Goal: Task Accomplishment & Management: Manage account settings

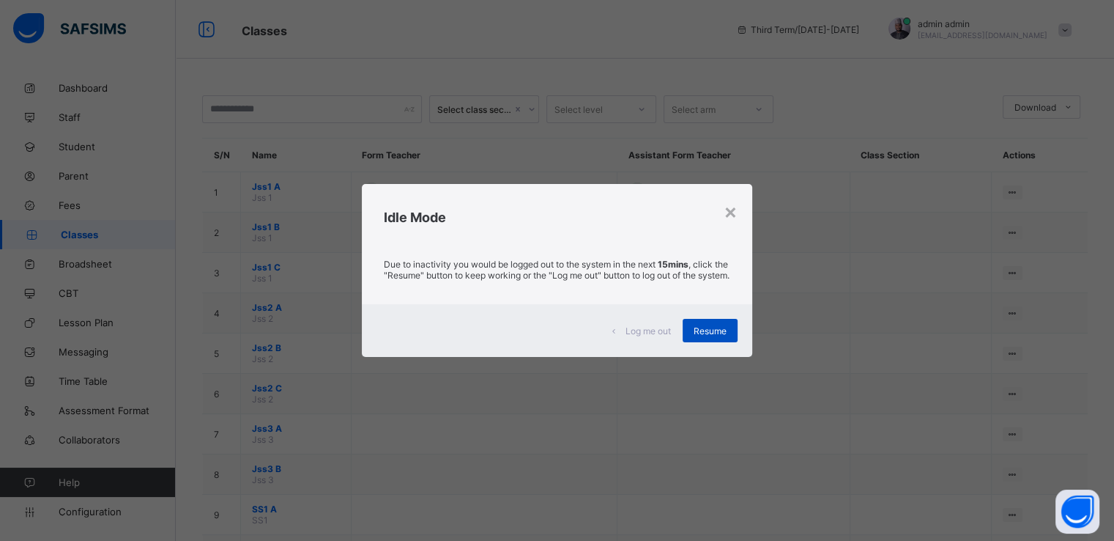
click at [696, 332] on span "Resume" at bounding box center [710, 330] width 33 height 11
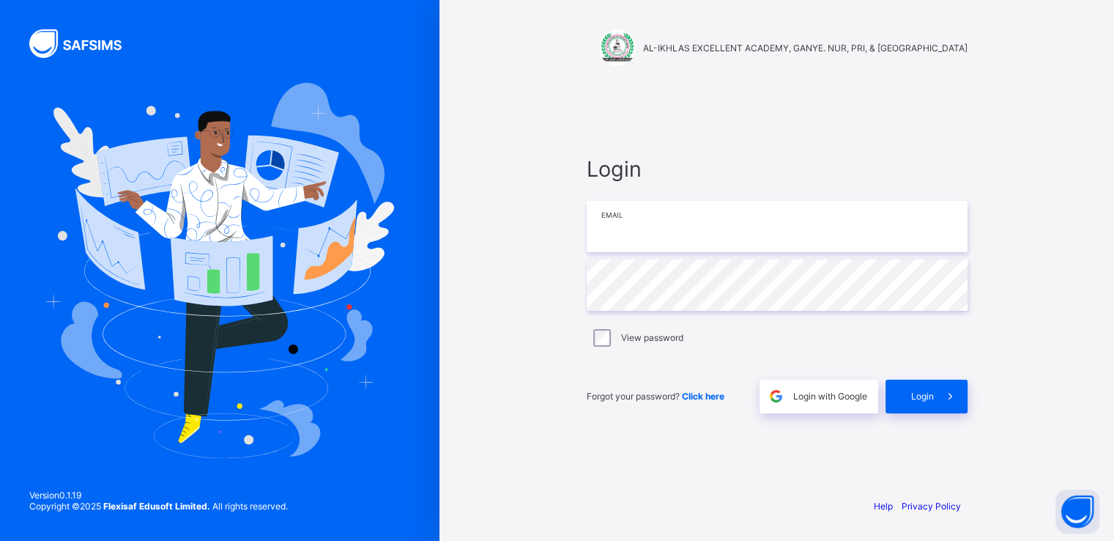
type input "**********"
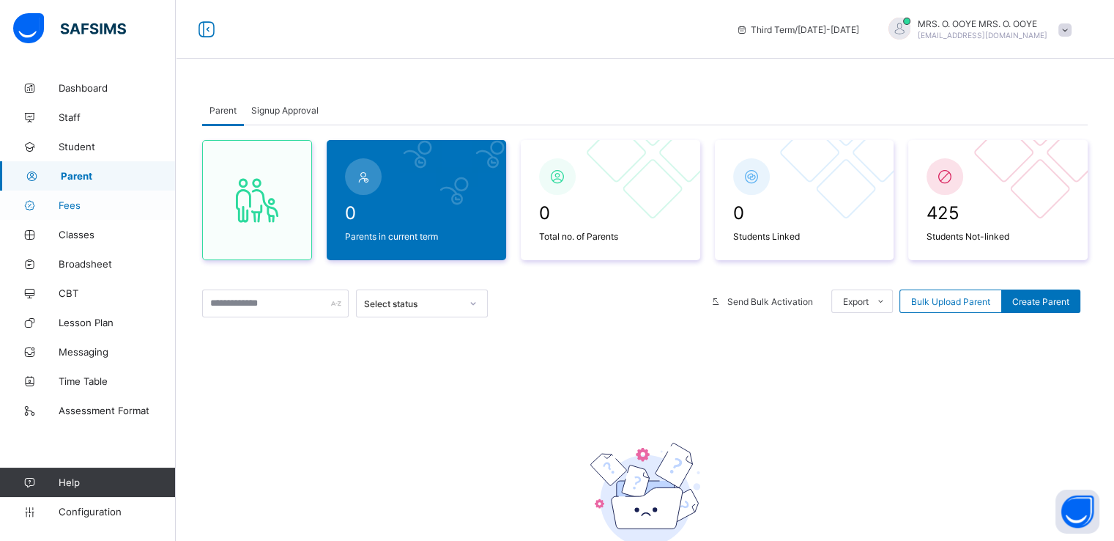
click at [62, 204] on span "Fees" at bounding box center [117, 205] width 117 height 12
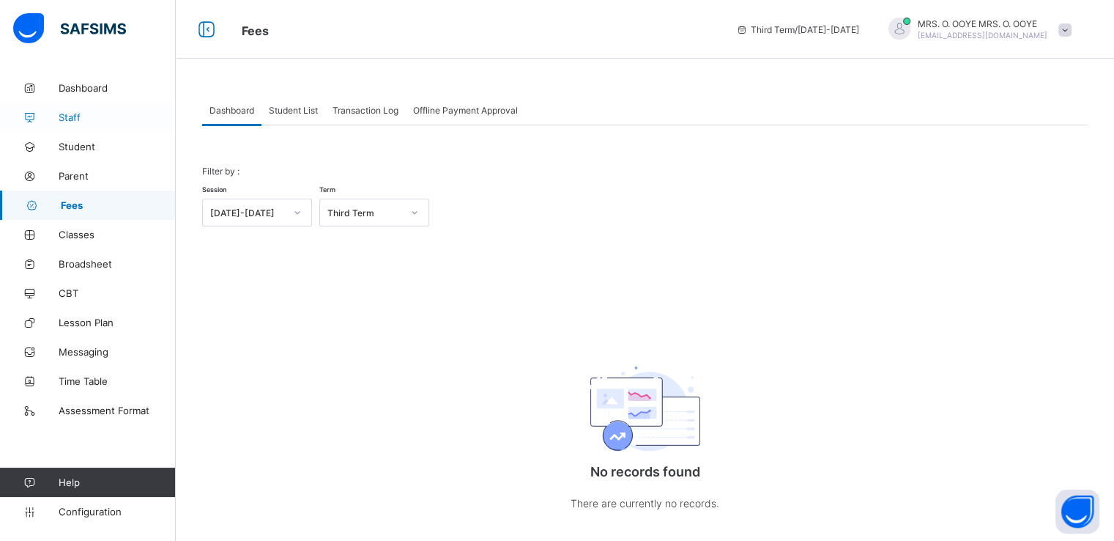
click at [65, 118] on span "Staff" at bounding box center [117, 117] width 117 height 12
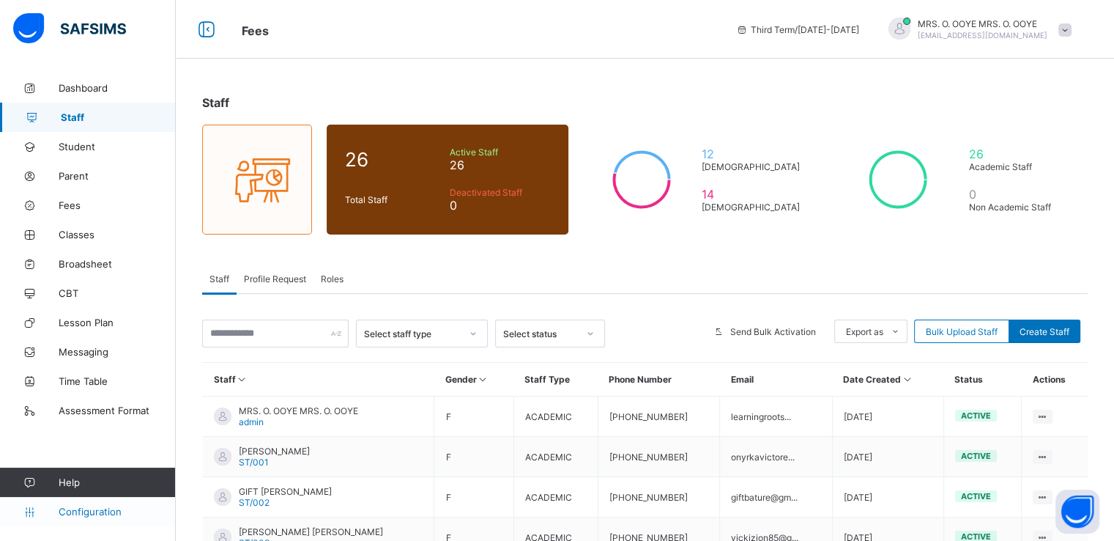
click at [93, 512] on span "Configuration" at bounding box center [117, 511] width 116 height 12
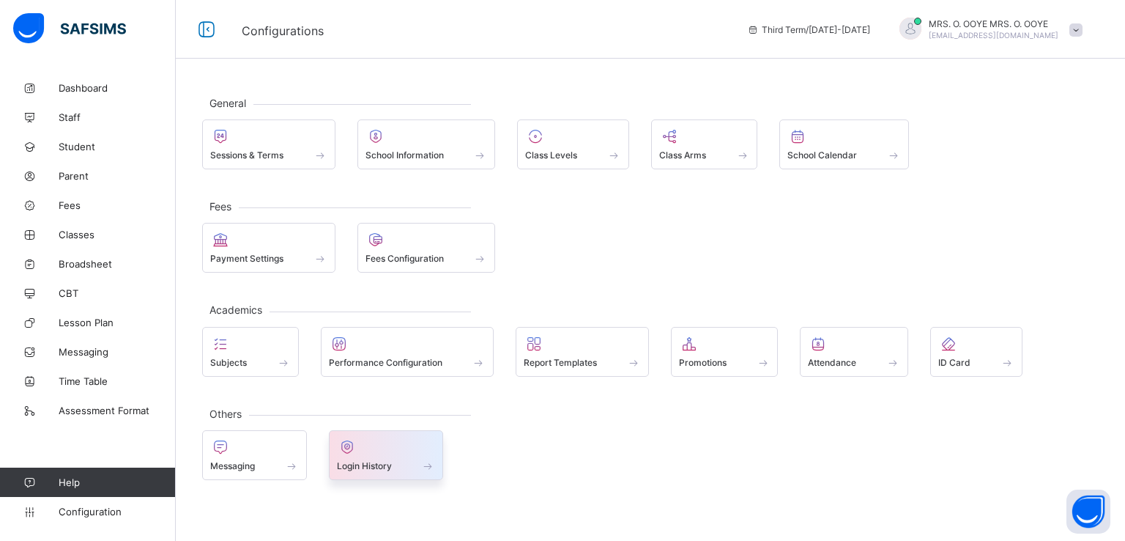
click at [379, 462] on span "Login History" at bounding box center [364, 465] width 55 height 11
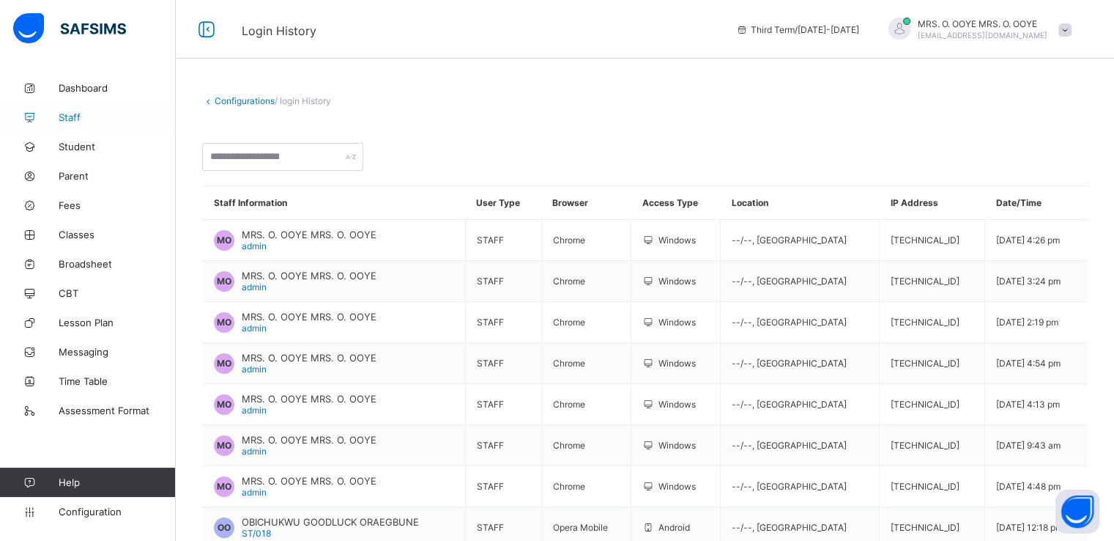
click at [84, 121] on span "Staff" at bounding box center [117, 117] width 117 height 12
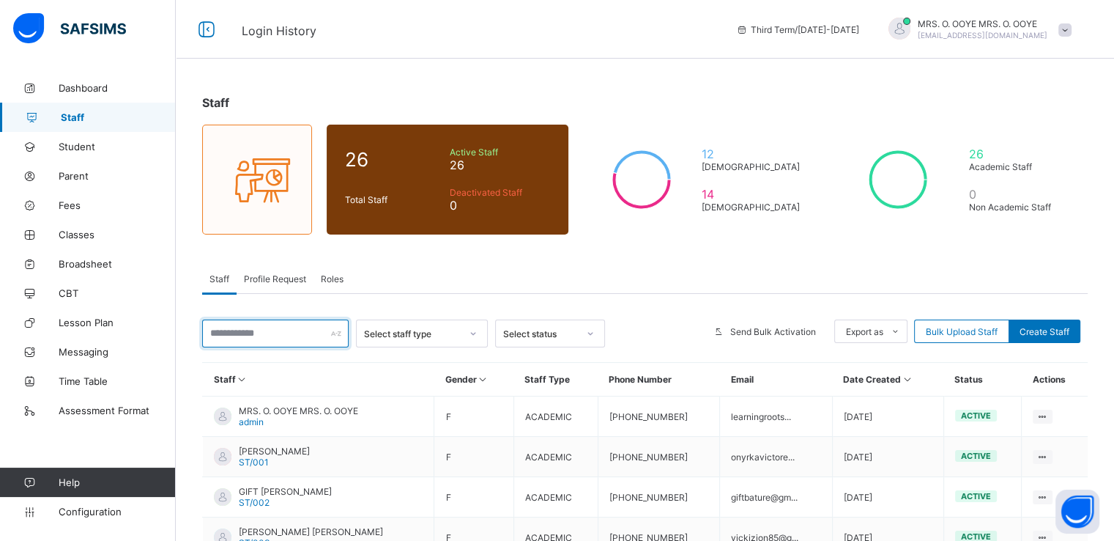
click at [294, 335] on input "text" at bounding box center [275, 333] width 147 height 28
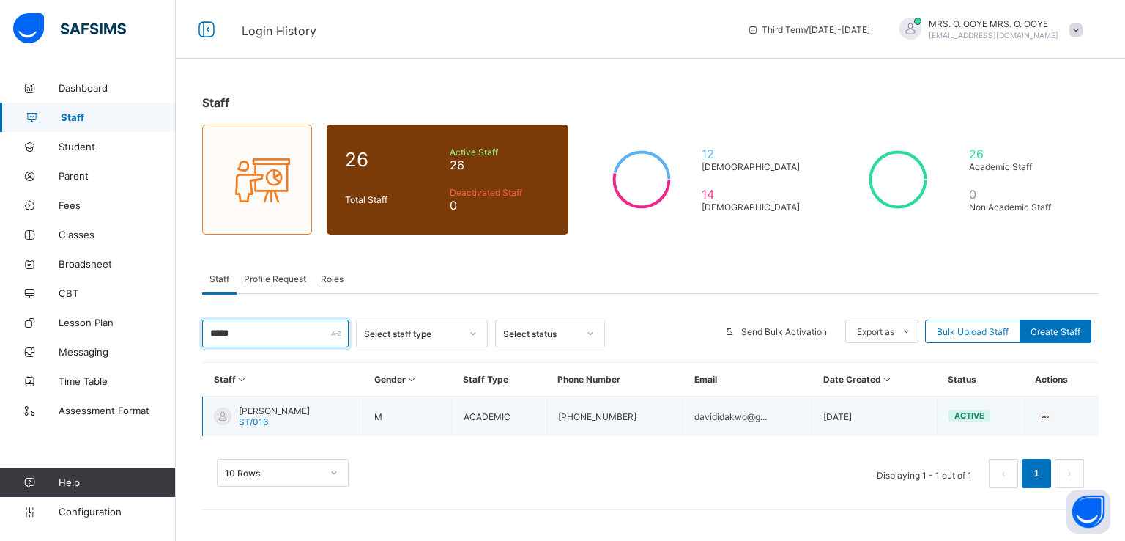
type input "*****"
click at [261, 408] on span "DAVID WILLIAMS" at bounding box center [274, 410] width 71 height 11
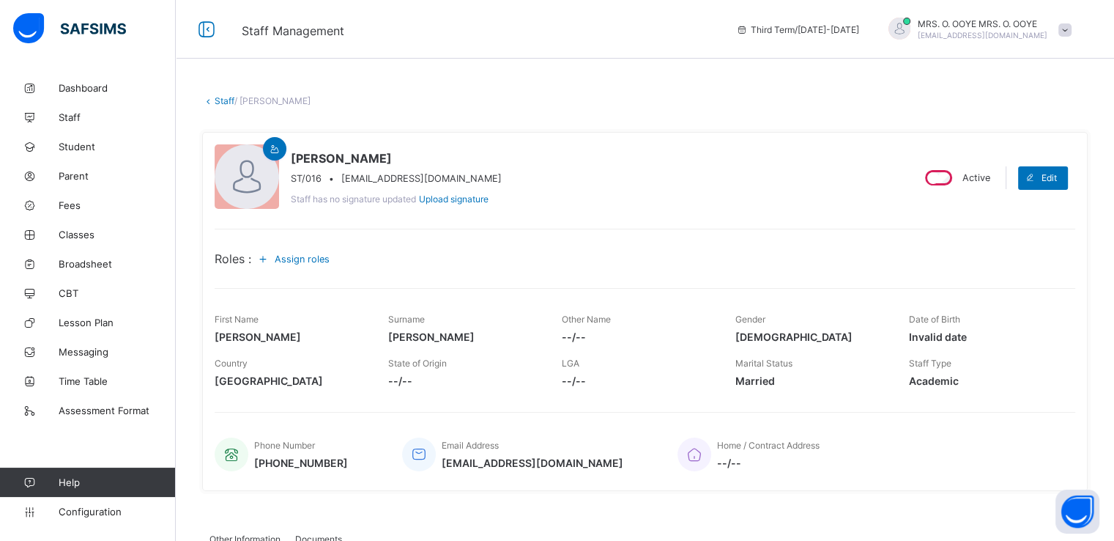
click at [558, 345] on div "First Name DAVID Surname WILLIAMS Other Name --/-- Gender Male Date of Birth In…" at bounding box center [645, 328] width 861 height 44
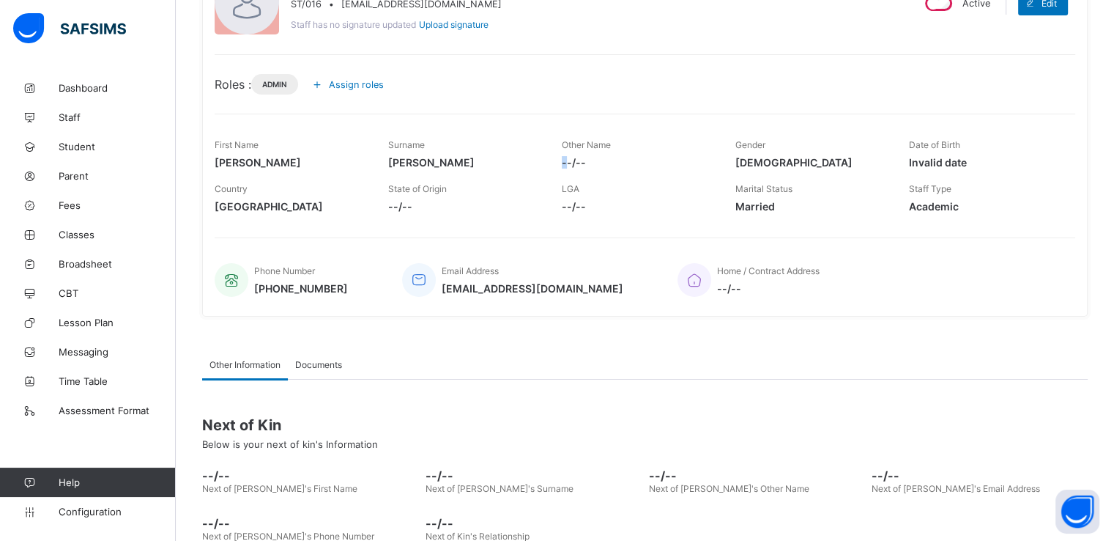
scroll to position [175, 0]
click at [478, 286] on span "davididakwo@gmail.com" at bounding box center [533, 287] width 182 height 12
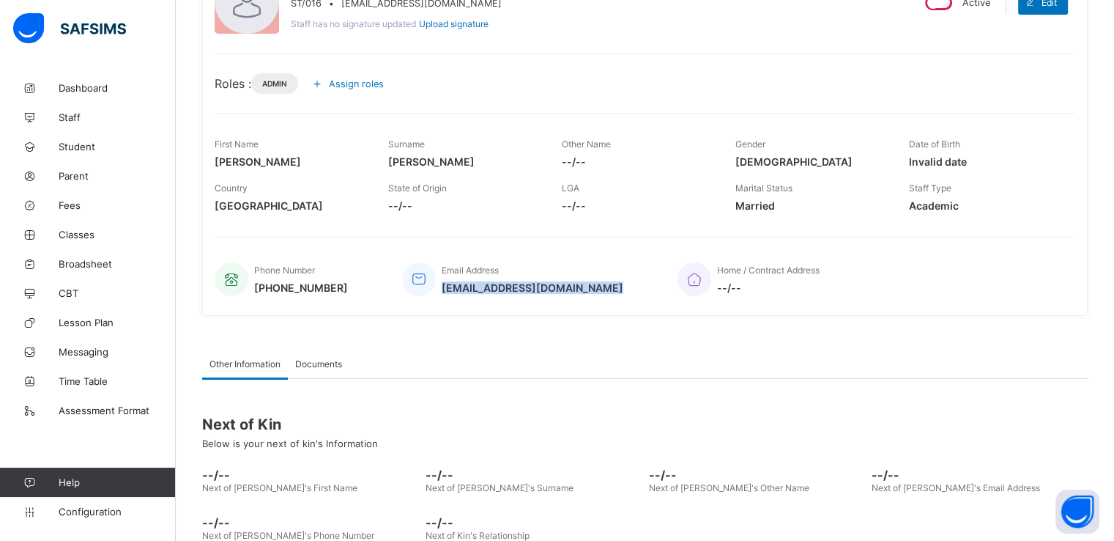
click at [478, 286] on span "davididakwo@gmail.com" at bounding box center [533, 287] width 182 height 12
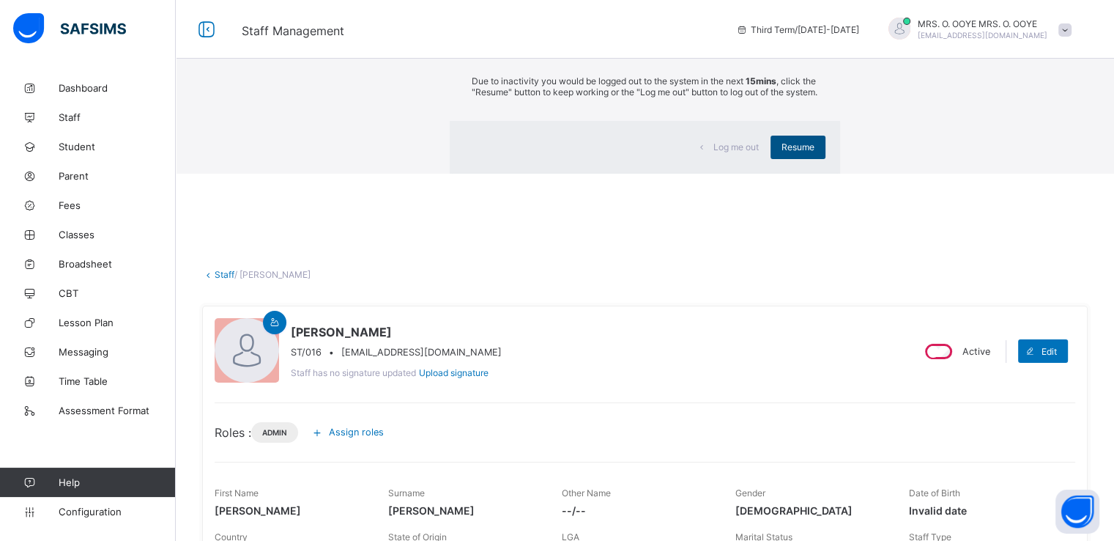
click at [782, 152] on span "Resume" at bounding box center [798, 146] width 33 height 11
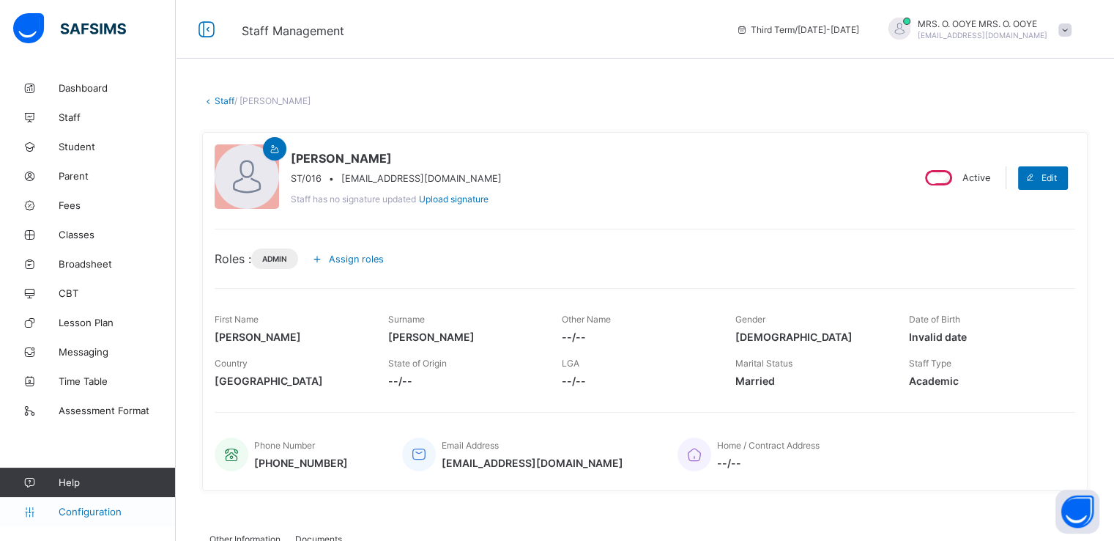
click at [74, 507] on span "Configuration" at bounding box center [117, 511] width 116 height 12
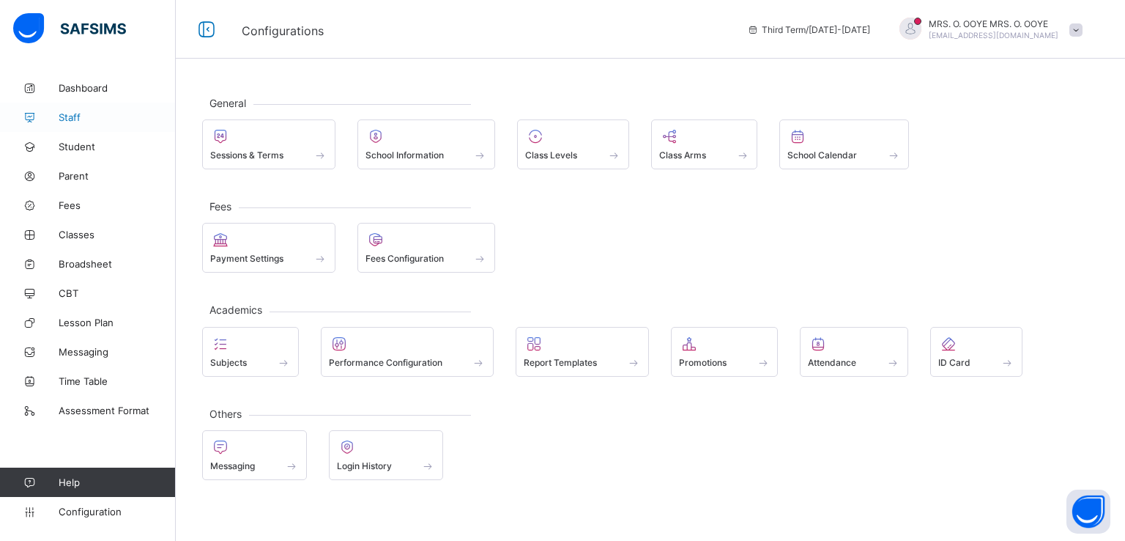
click at [68, 119] on span "Staff" at bounding box center [117, 117] width 117 height 12
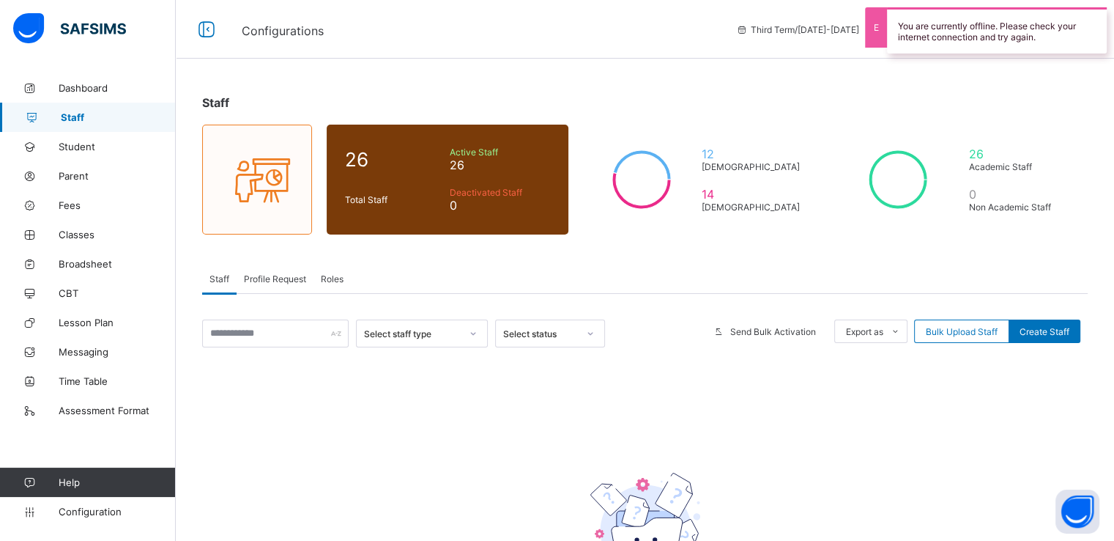
scroll to position [129, 0]
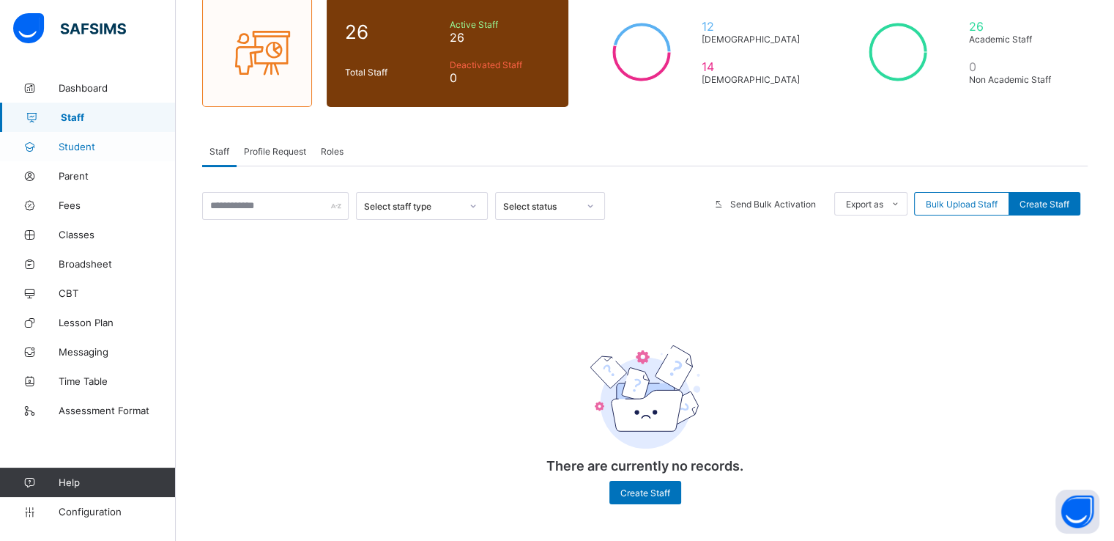
click at [85, 150] on span "Student" at bounding box center [117, 147] width 117 height 12
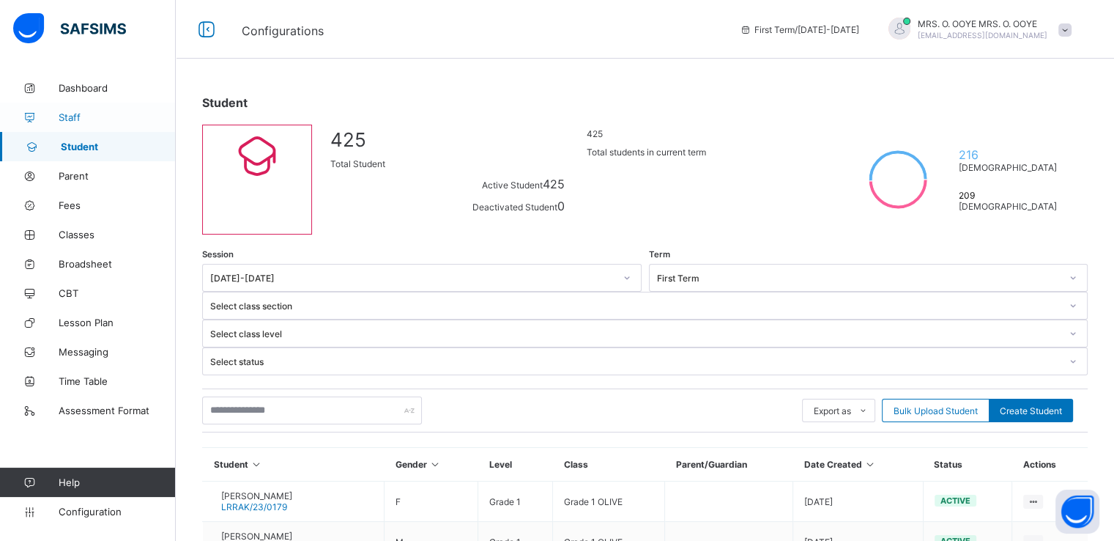
click at [70, 115] on span "Staff" at bounding box center [117, 117] width 117 height 12
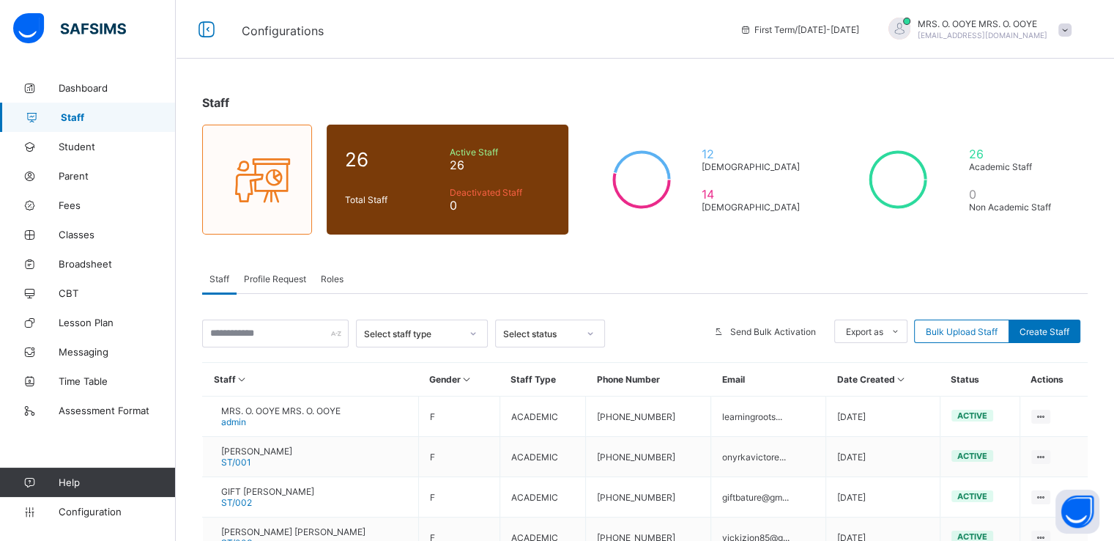
click at [275, 282] on span "Profile Request" at bounding box center [275, 278] width 62 height 11
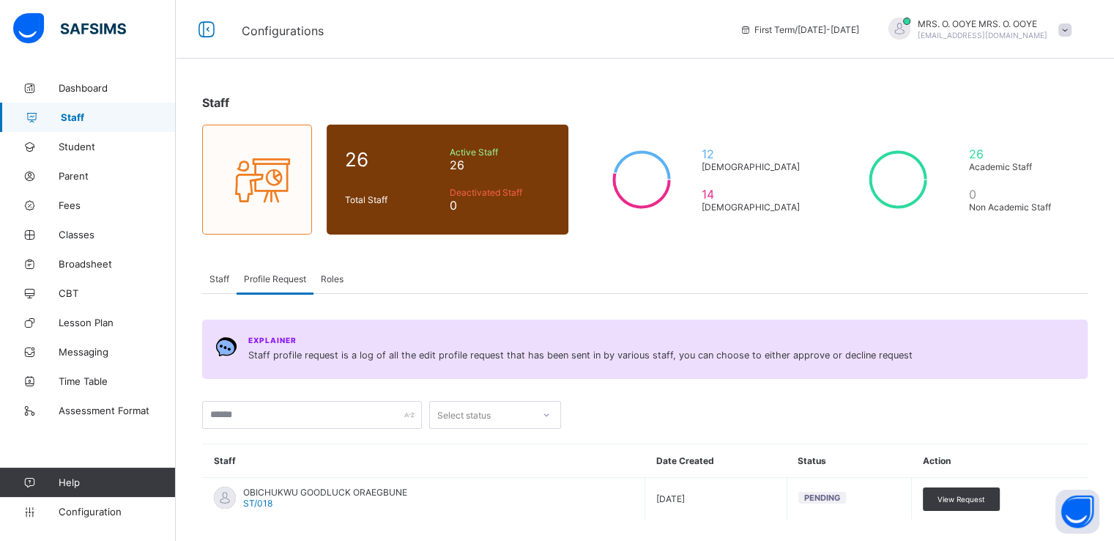
scroll to position [67, 0]
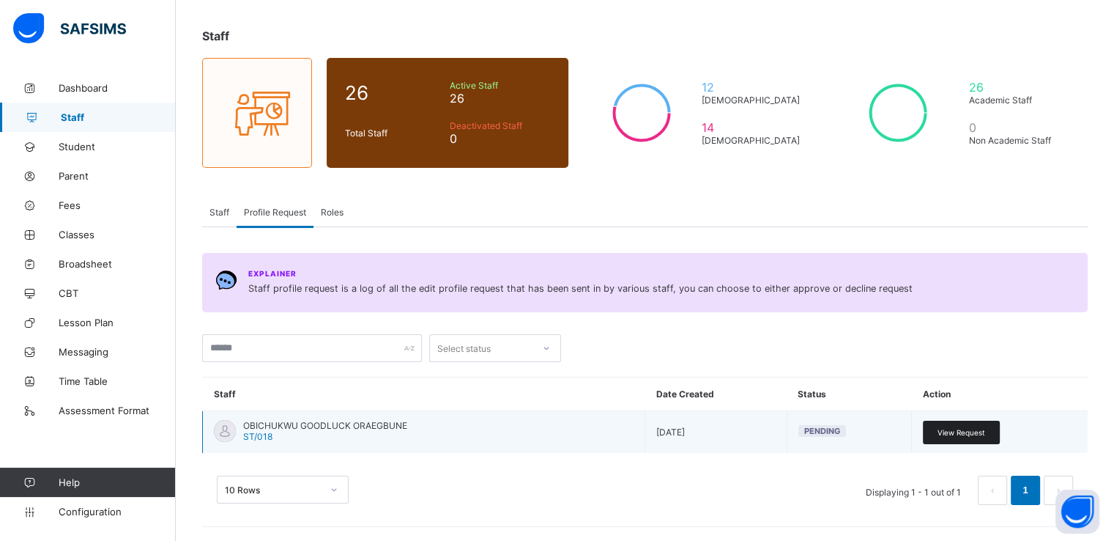
click at [952, 434] on span "View Request" at bounding box center [962, 432] width 48 height 9
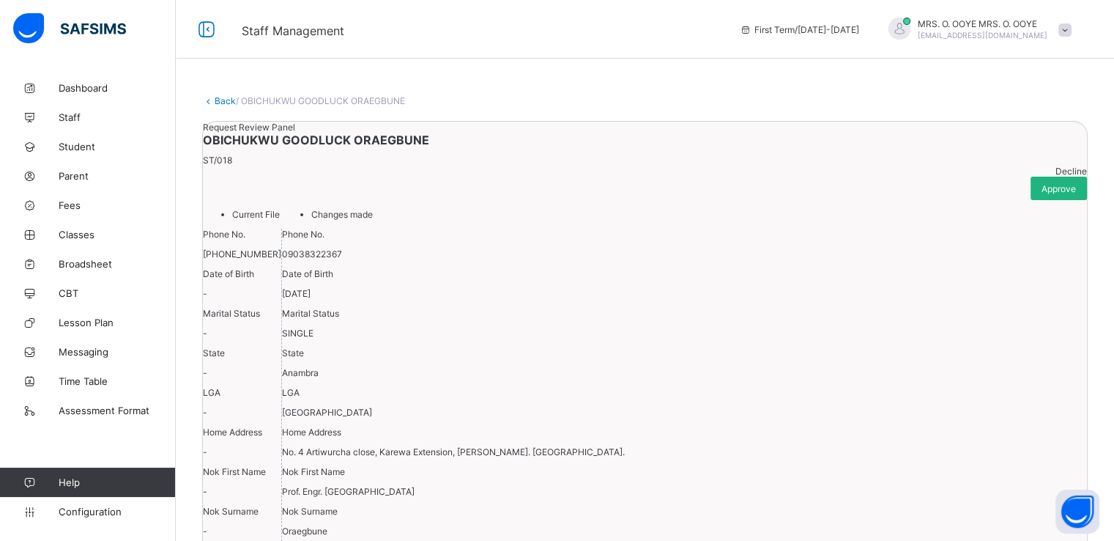
click at [1042, 194] on span "Approve" at bounding box center [1059, 188] width 34 height 11
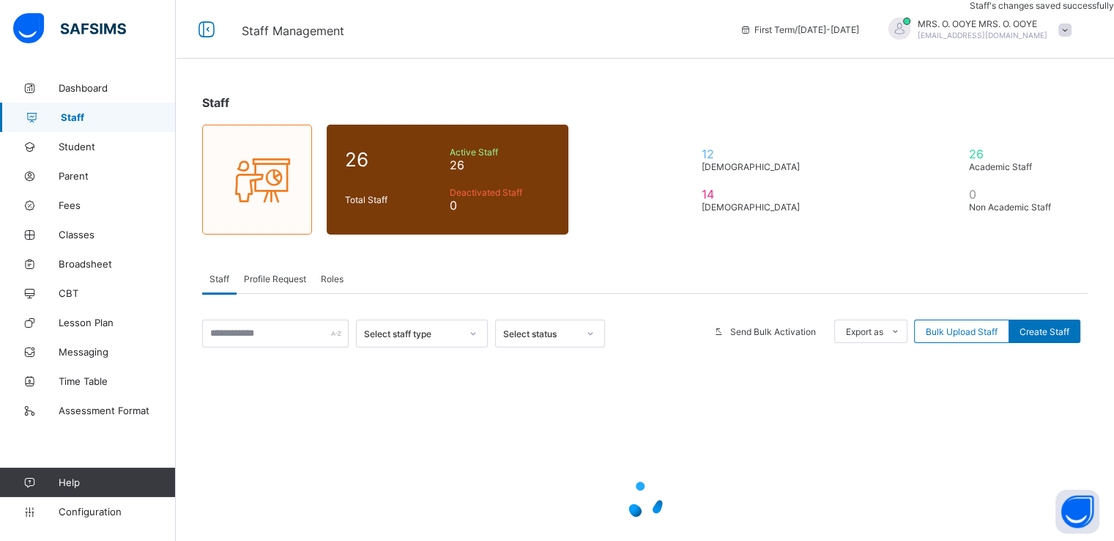
scroll to position [67, 0]
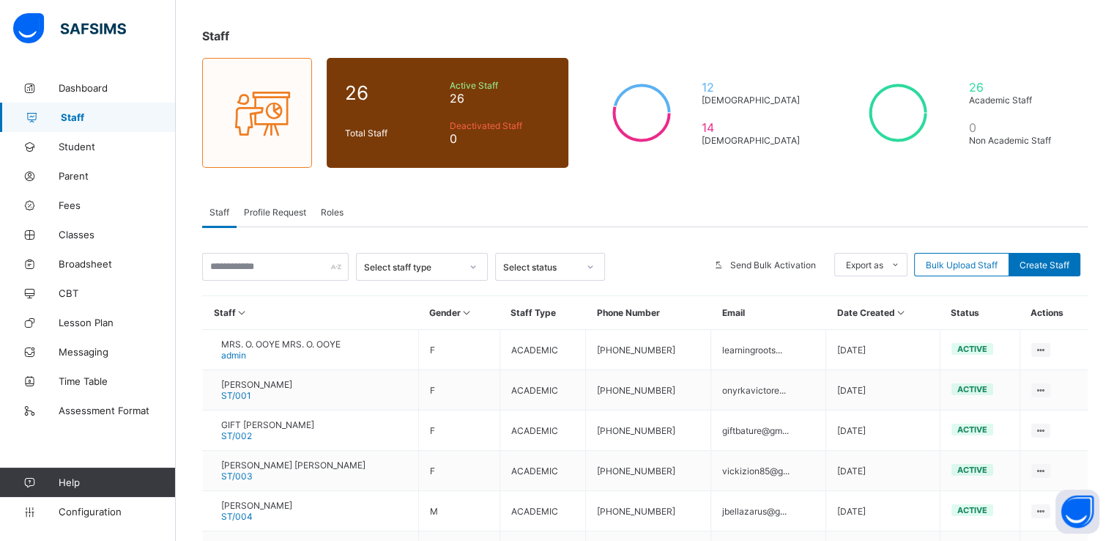
click at [274, 209] on span "Profile Request" at bounding box center [275, 212] width 62 height 11
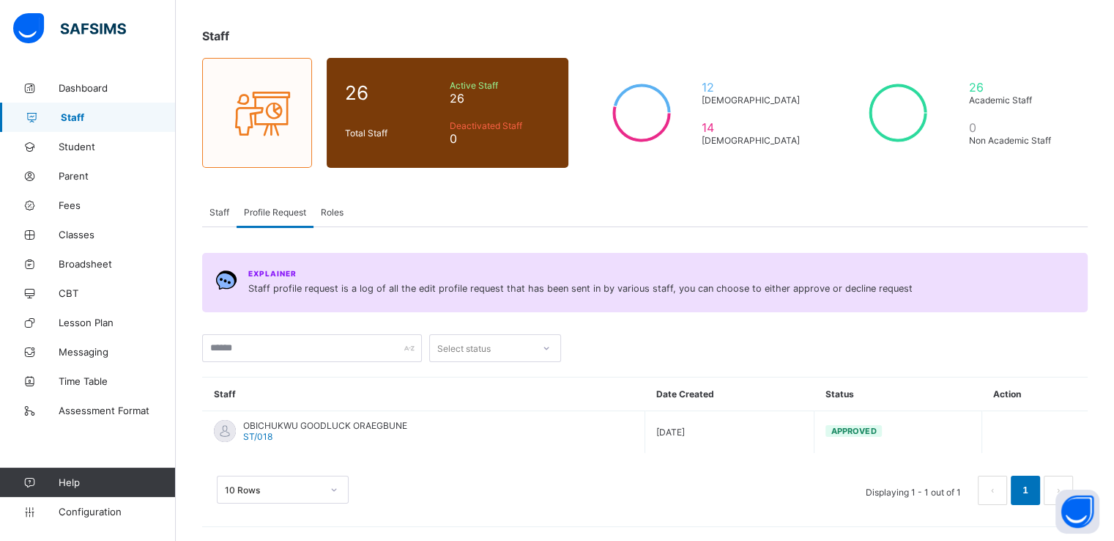
click at [217, 212] on span "Staff" at bounding box center [220, 212] width 20 height 11
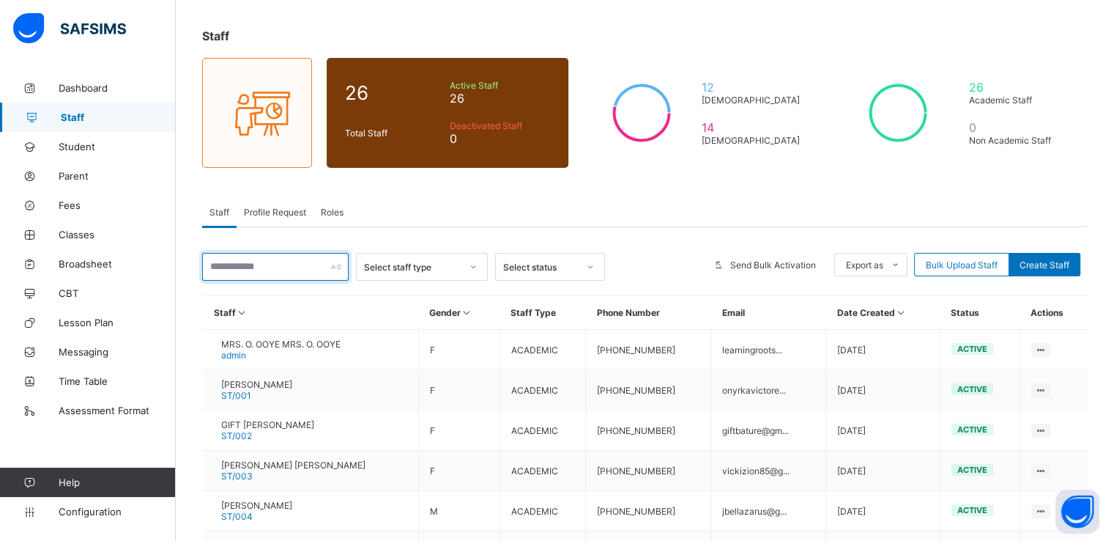
click at [273, 264] on input "text" at bounding box center [275, 267] width 147 height 28
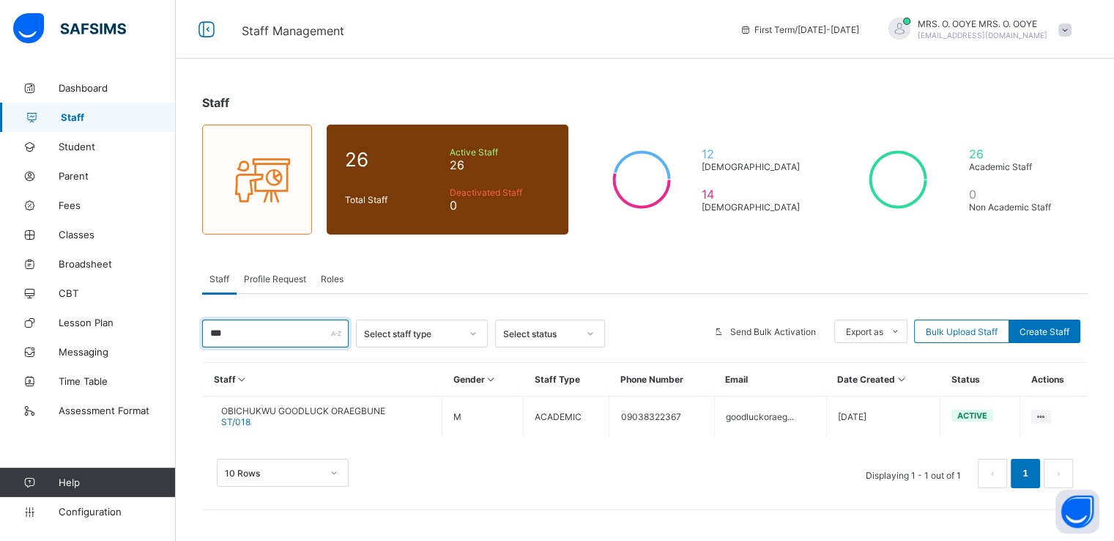
scroll to position [0, 0]
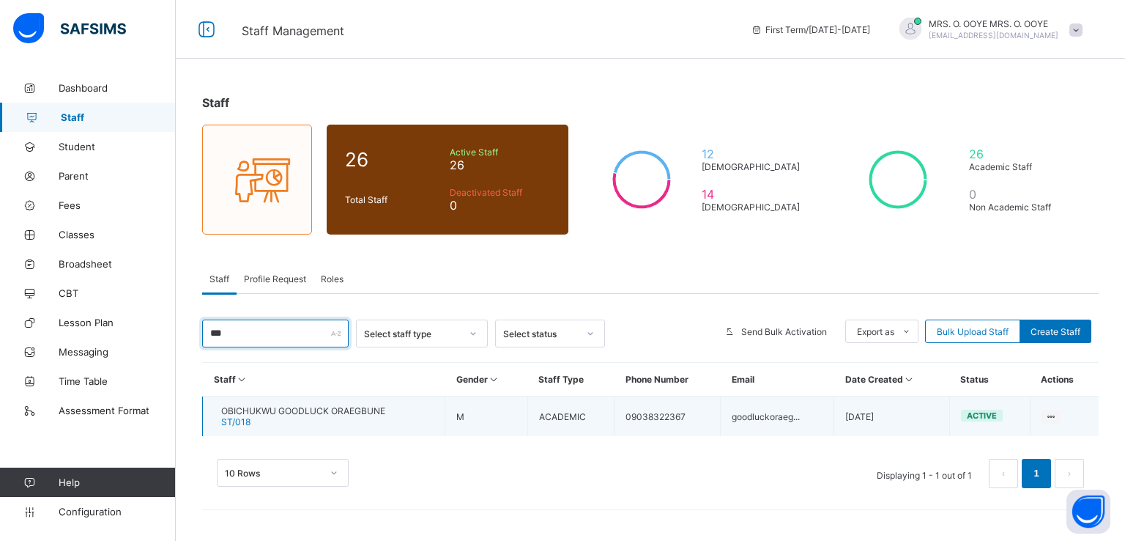
type input "***"
click at [259, 414] on span "OBICHUKWU GOODLUCK ORAEGBUNE" at bounding box center [303, 410] width 164 height 11
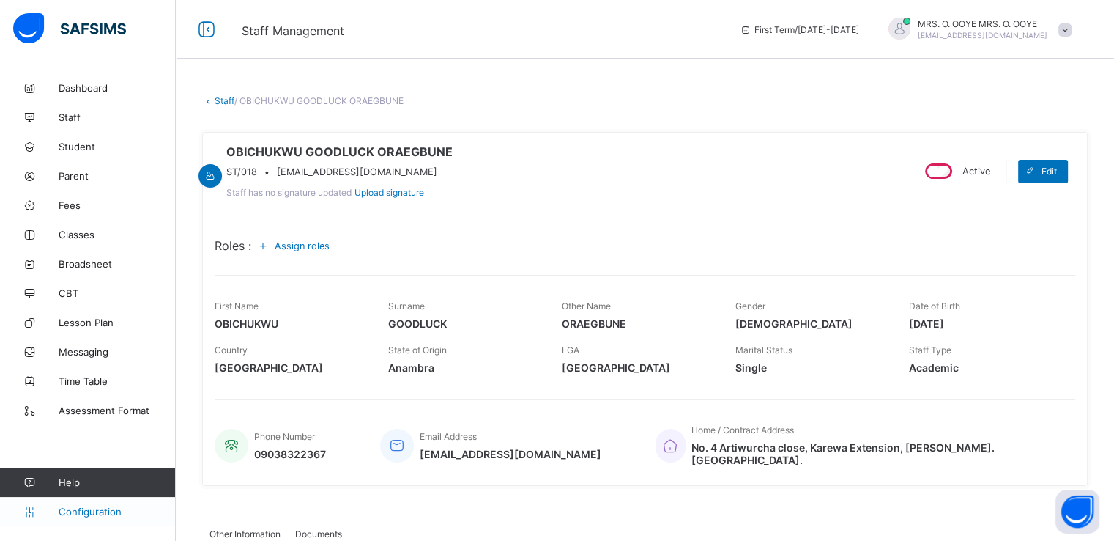
click at [89, 511] on span "Configuration" at bounding box center [117, 511] width 116 height 12
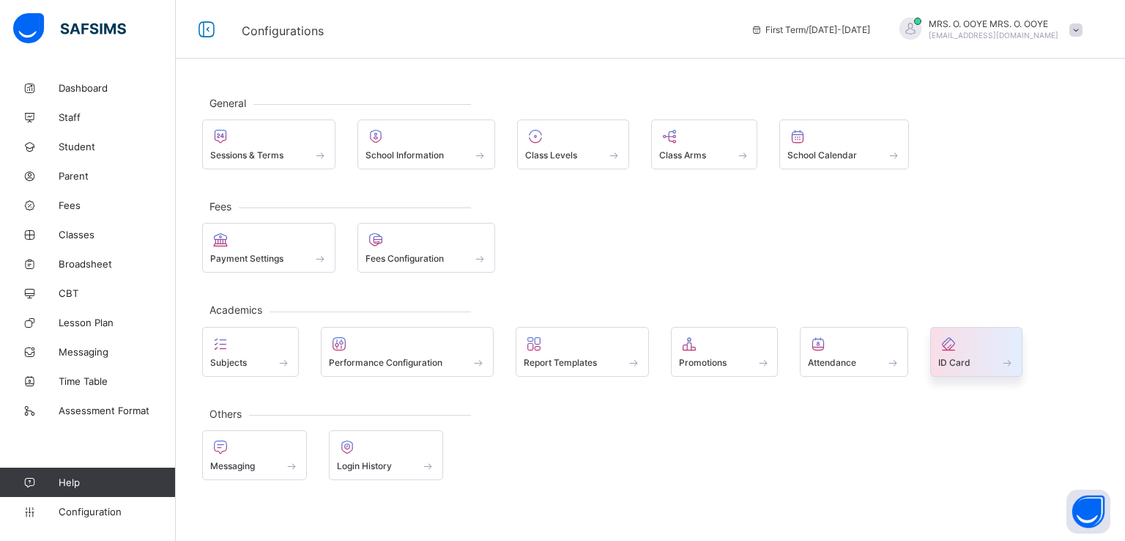
click at [963, 358] on span "ID Card" at bounding box center [954, 362] width 32 height 11
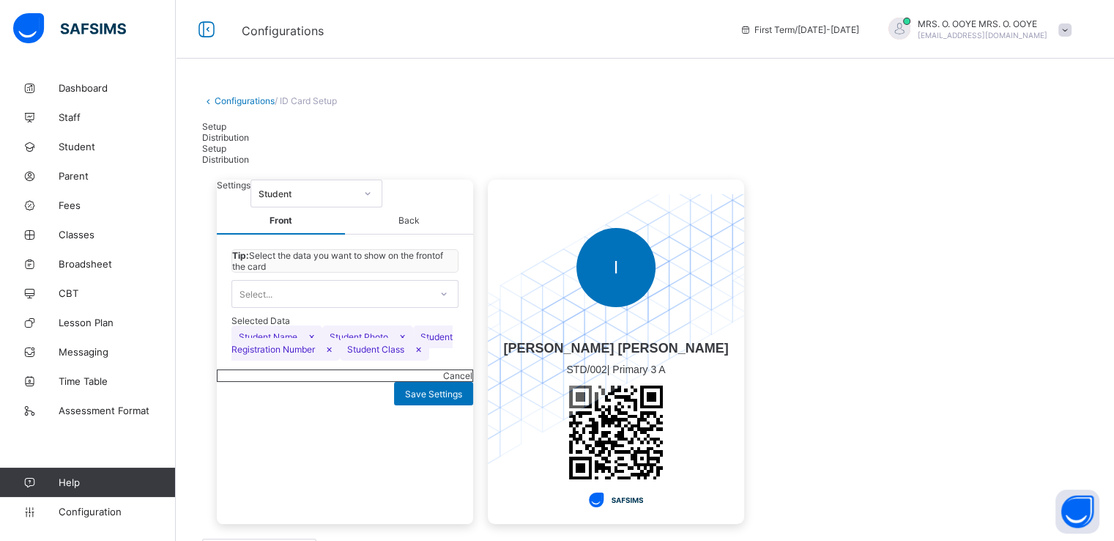
scroll to position [47, 0]
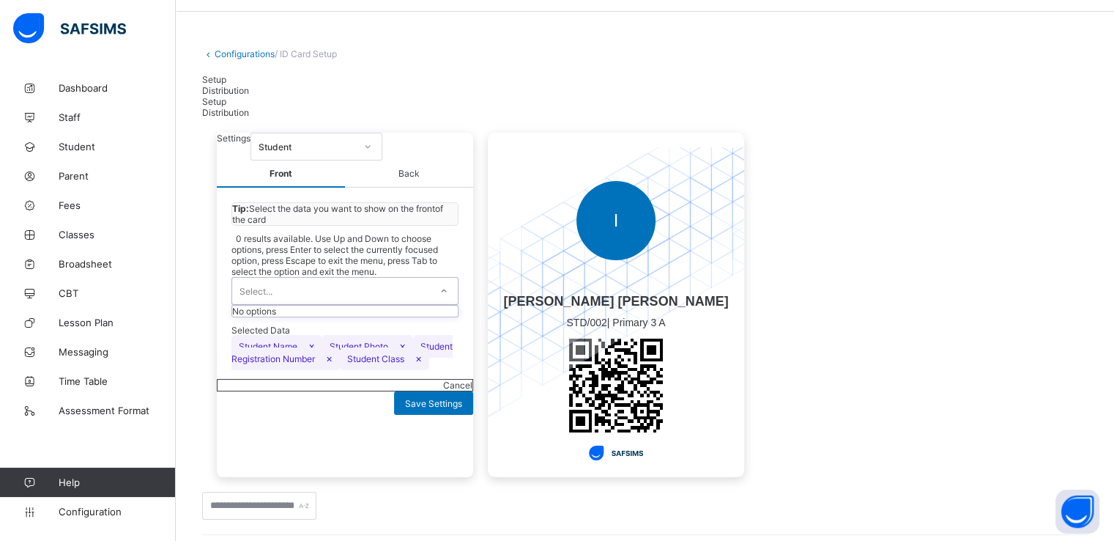
click at [445, 298] on icon at bounding box center [444, 290] width 9 height 15
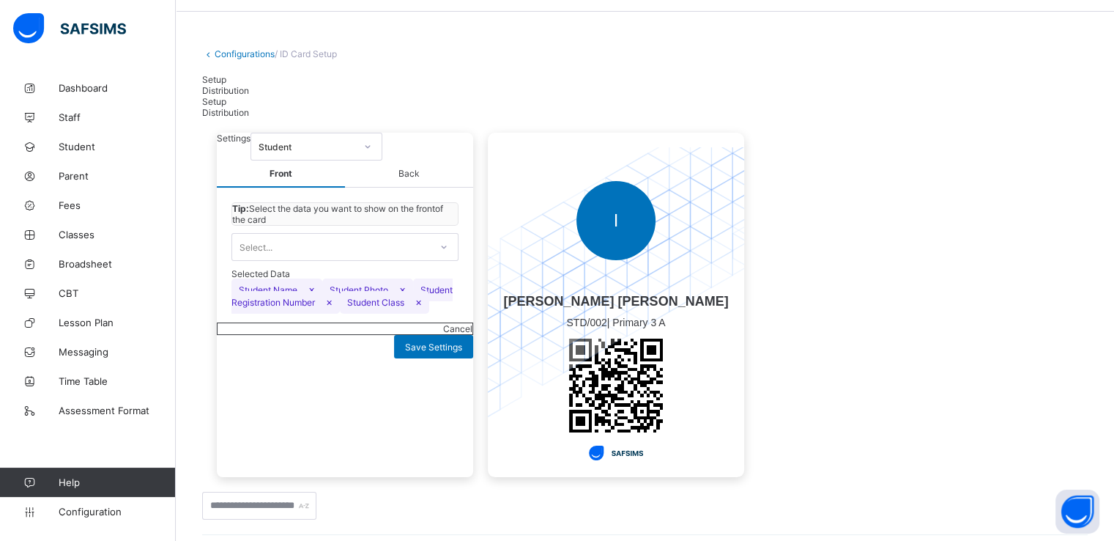
click at [249, 87] on span "Distribution" at bounding box center [225, 90] width 47 height 11
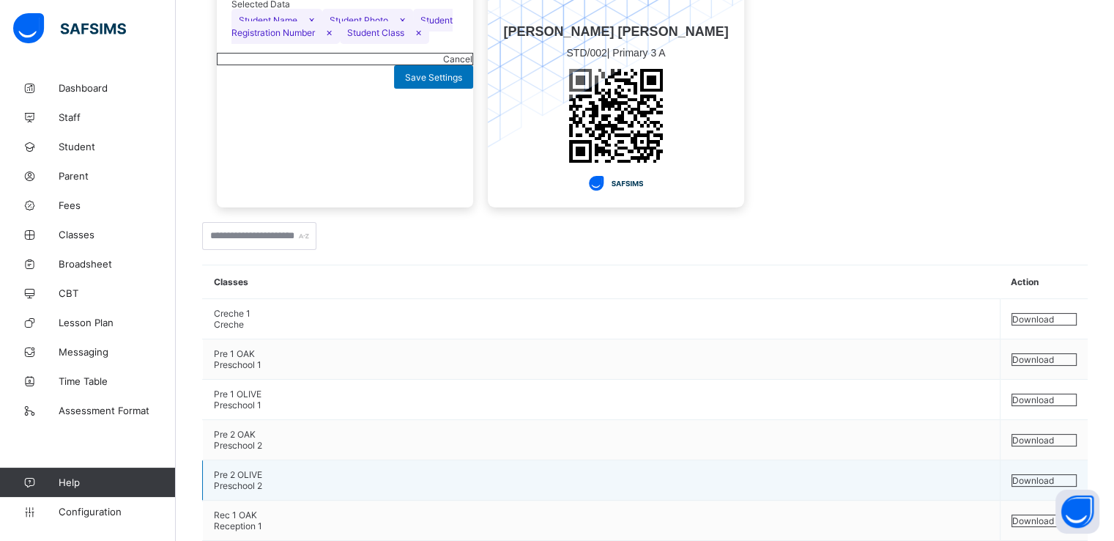
scroll to position [320, 0]
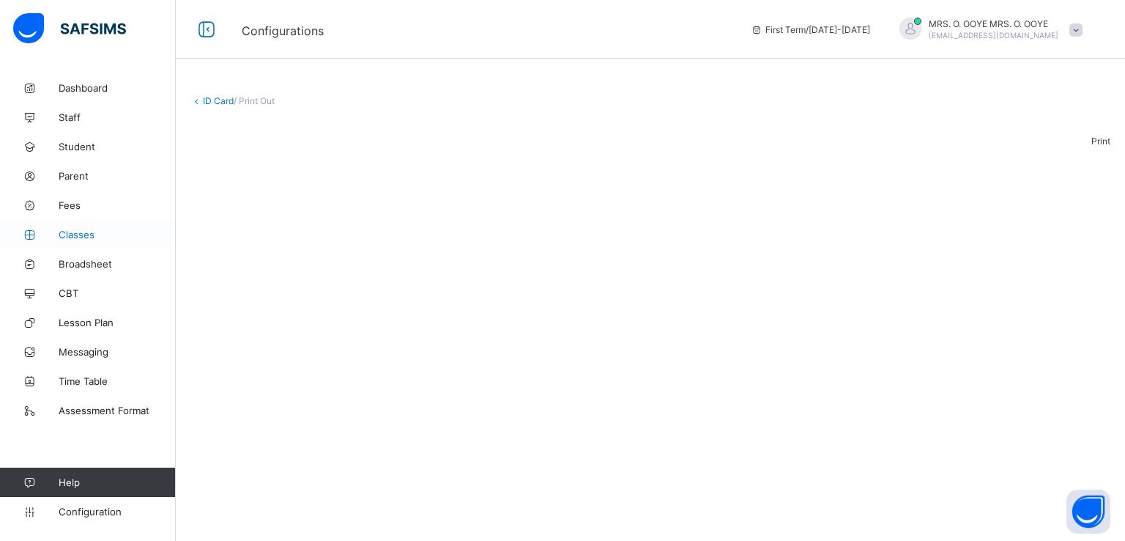
click at [76, 240] on link "Classes" at bounding box center [88, 234] width 176 height 29
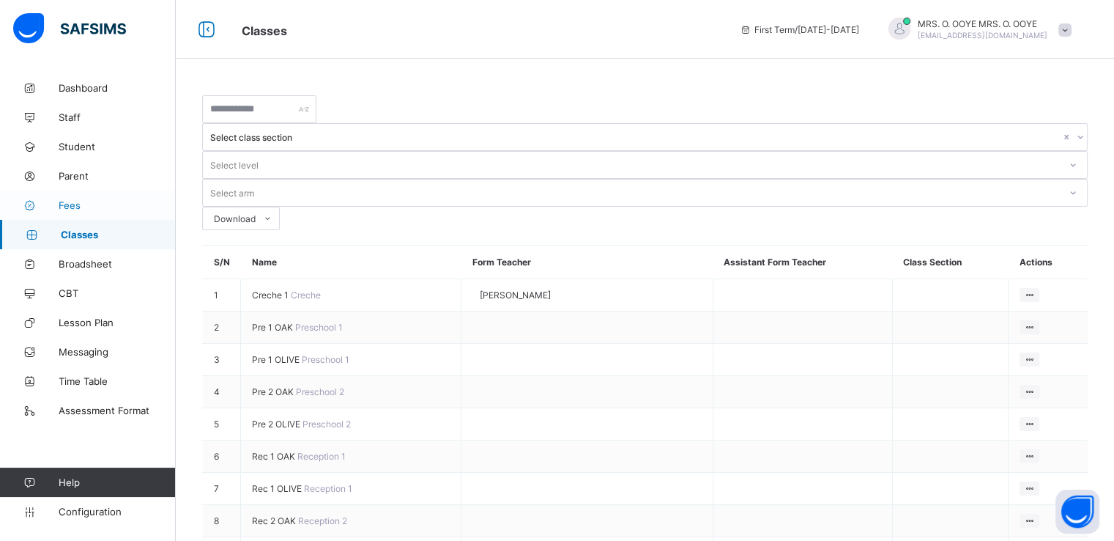
click at [76, 207] on span "Fees" at bounding box center [117, 205] width 117 height 12
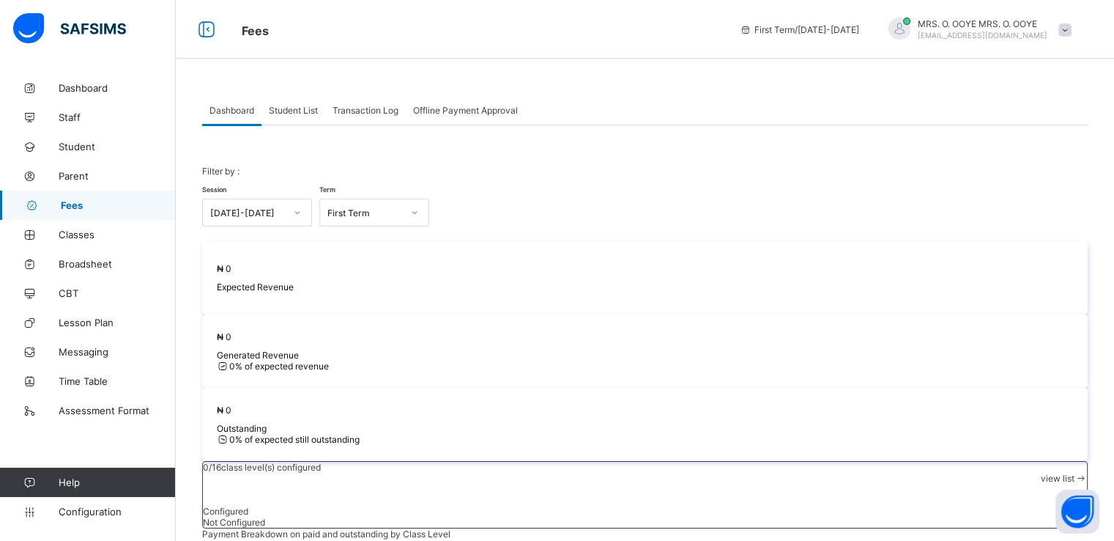
click at [284, 110] on span "Student List" at bounding box center [293, 110] width 49 height 11
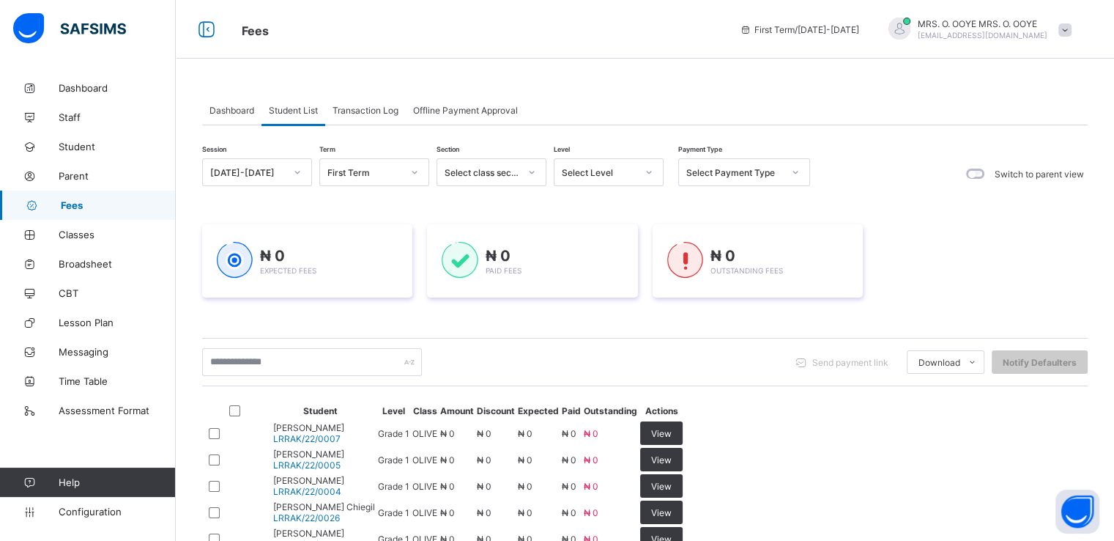
click at [349, 105] on span "Transaction Log" at bounding box center [366, 110] width 66 height 11
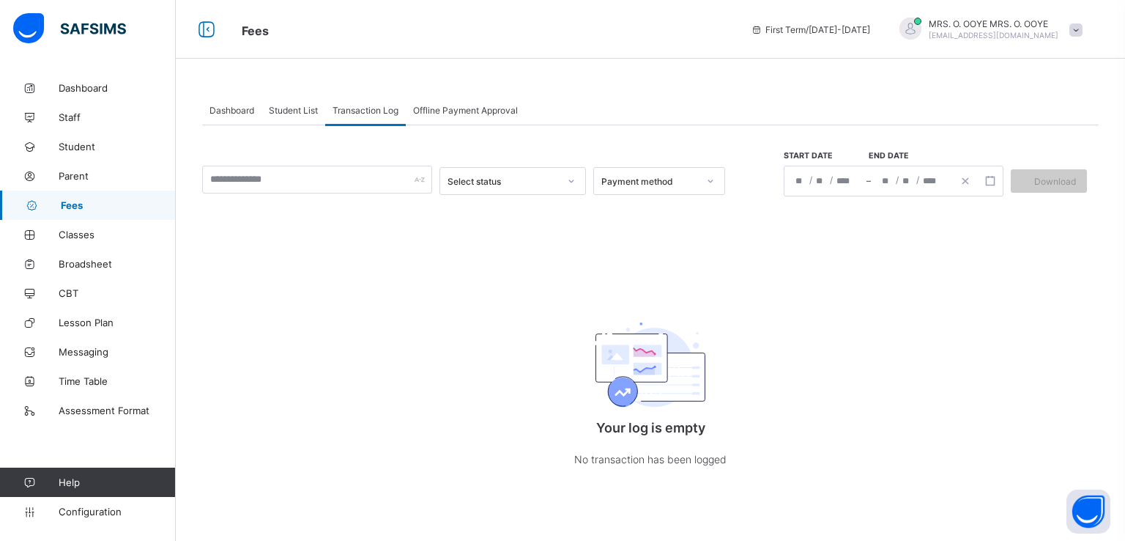
click at [445, 108] on span "Offline Payment Approval" at bounding box center [465, 110] width 105 height 11
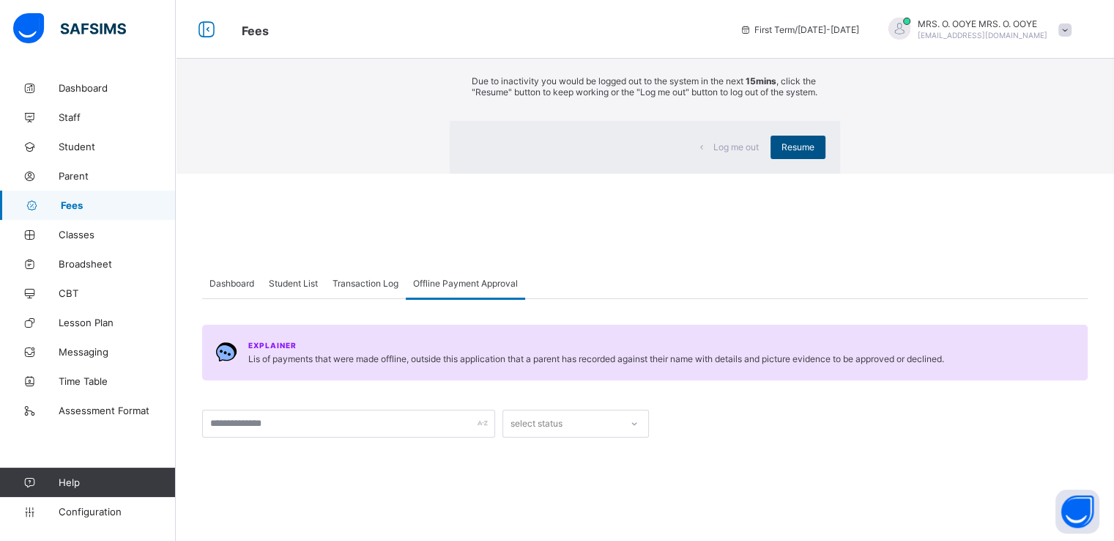
click at [782, 152] on span "Resume" at bounding box center [798, 146] width 33 height 11
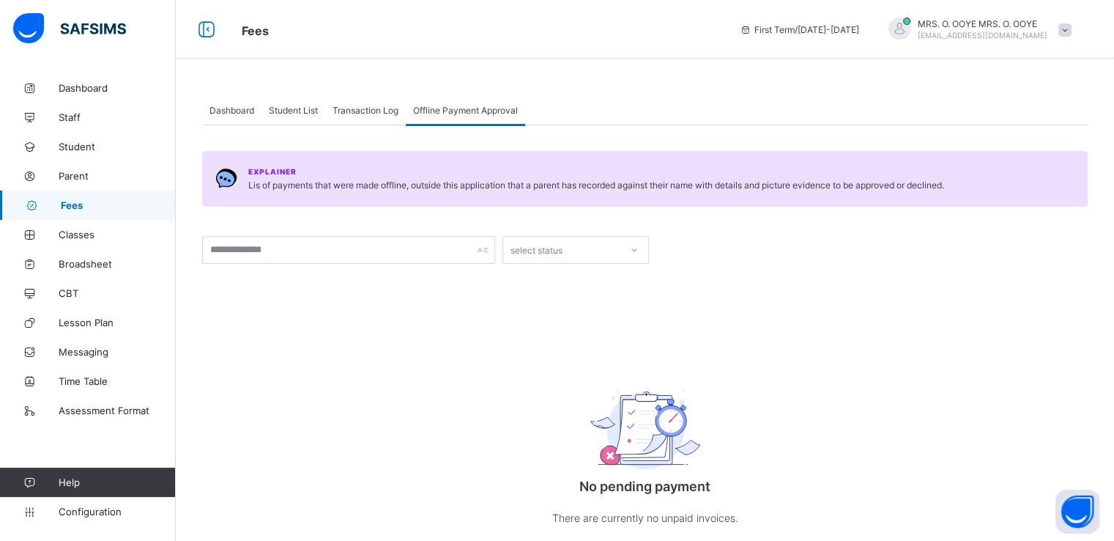
click at [288, 109] on span "Student List" at bounding box center [293, 110] width 49 height 11
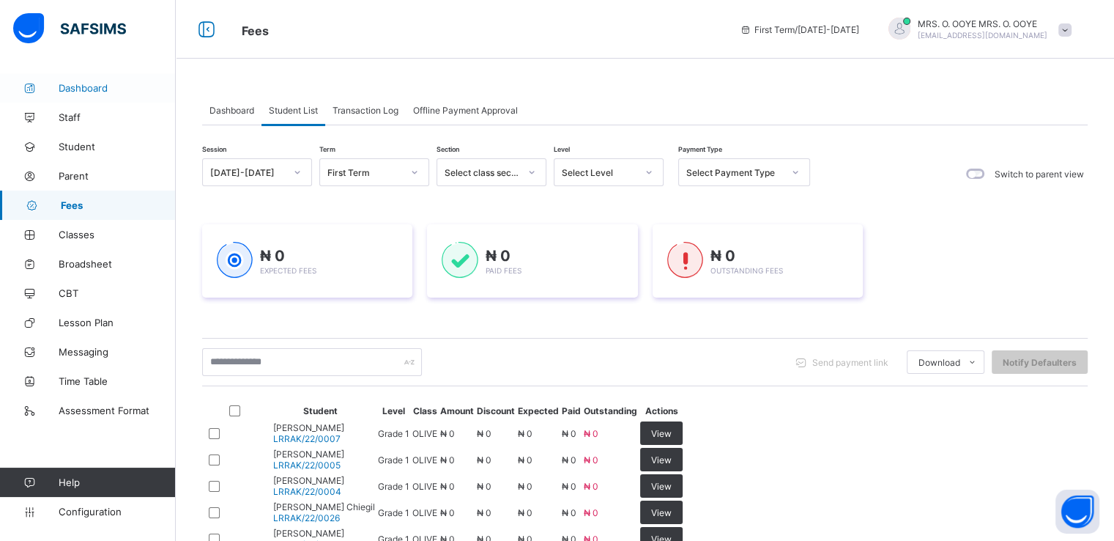
click at [74, 82] on span "Dashboard" at bounding box center [117, 88] width 117 height 12
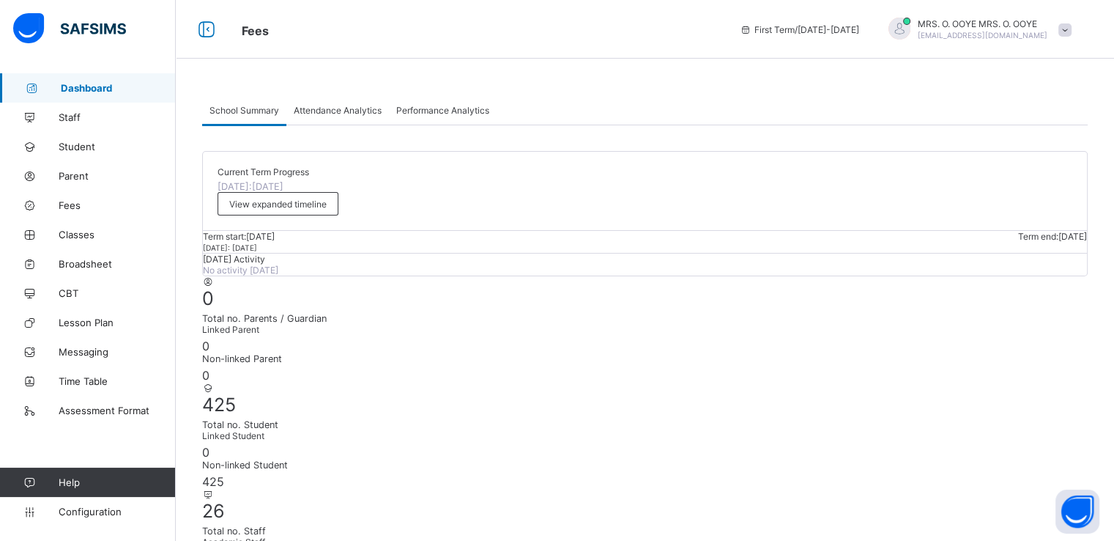
click at [330, 109] on span "Attendance Analytics" at bounding box center [338, 110] width 88 height 11
drag, startPoint x: 330, startPoint y: 109, endPoint x: 468, endPoint y: 385, distance: 307.9
click at [330, 109] on span "Attendance Analytics" at bounding box center [338, 110] width 88 height 11
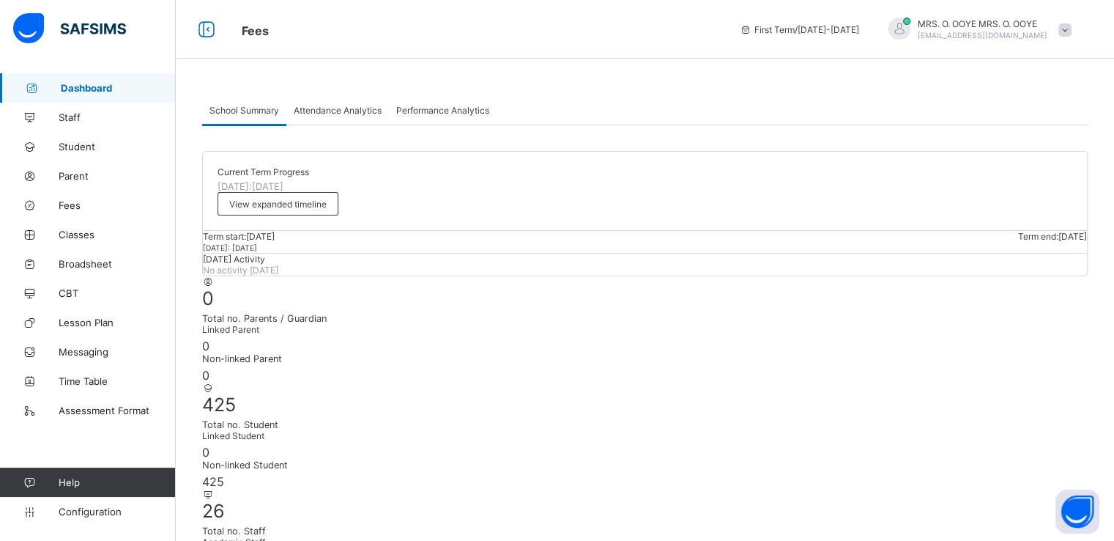
click at [330, 109] on span "Attendance Analytics" at bounding box center [338, 110] width 88 height 11
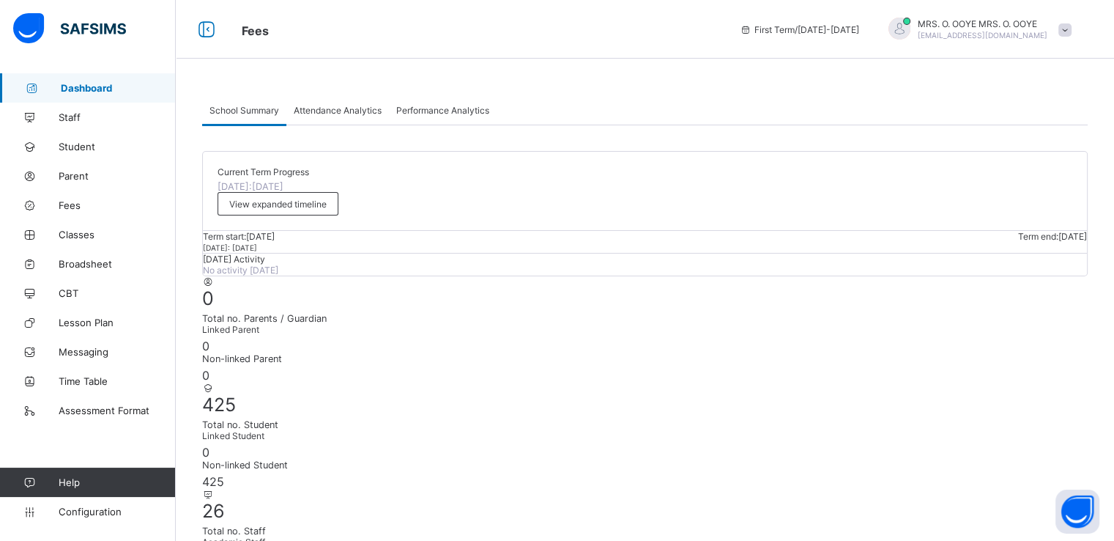
click at [330, 109] on span "Attendance Analytics" at bounding box center [338, 110] width 88 height 11
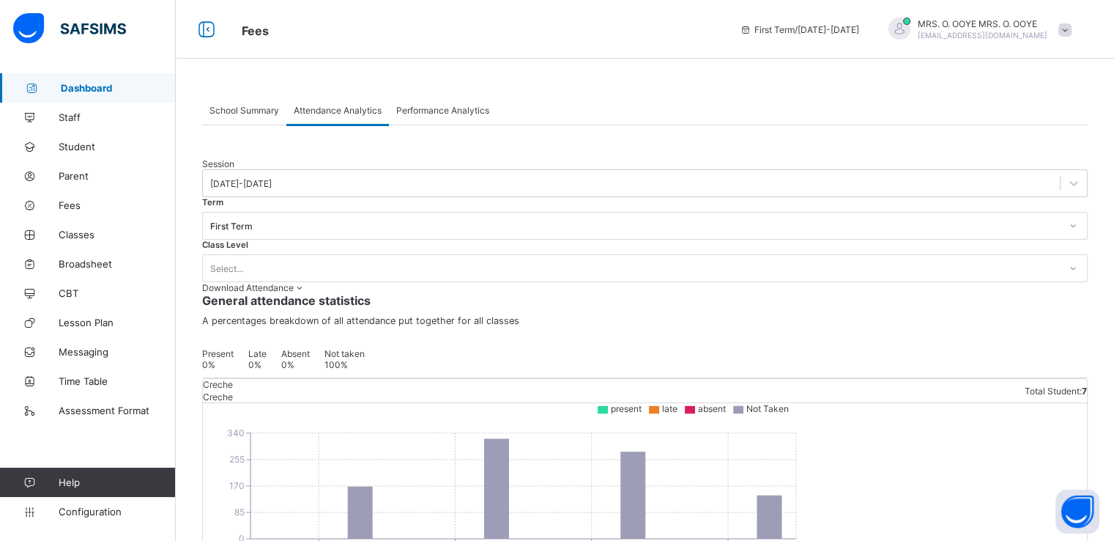
click at [452, 108] on span "Performance Analytics" at bounding box center [442, 110] width 93 height 11
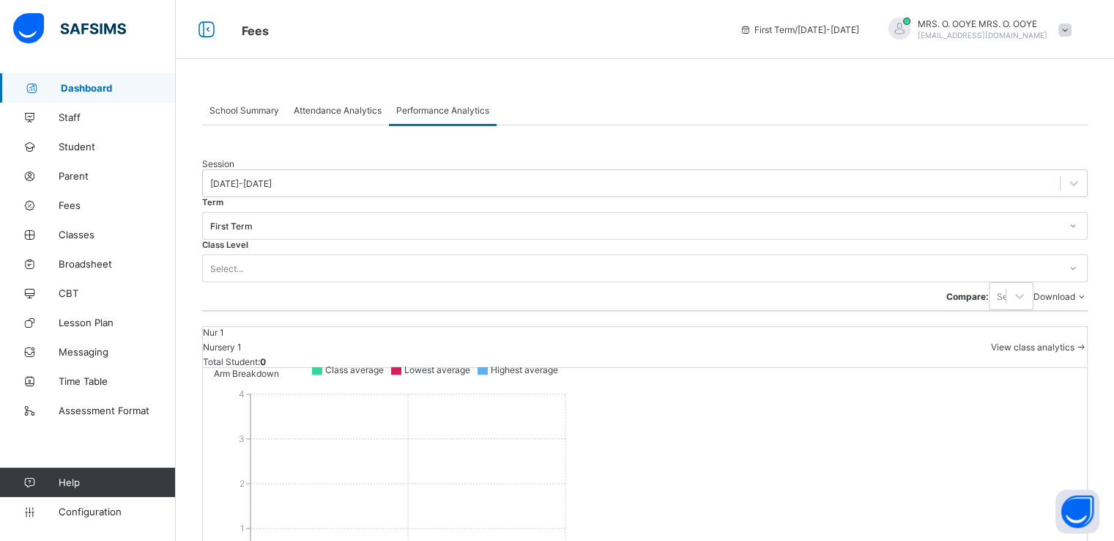
click at [333, 110] on span "Attendance Analytics" at bounding box center [338, 110] width 88 height 11
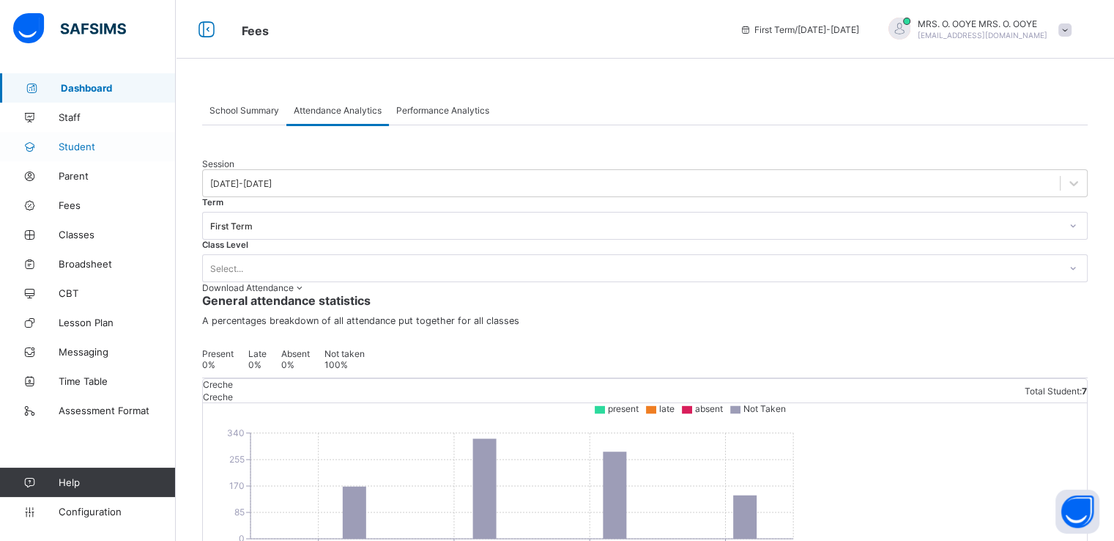
click at [68, 116] on span "Staff" at bounding box center [117, 117] width 117 height 12
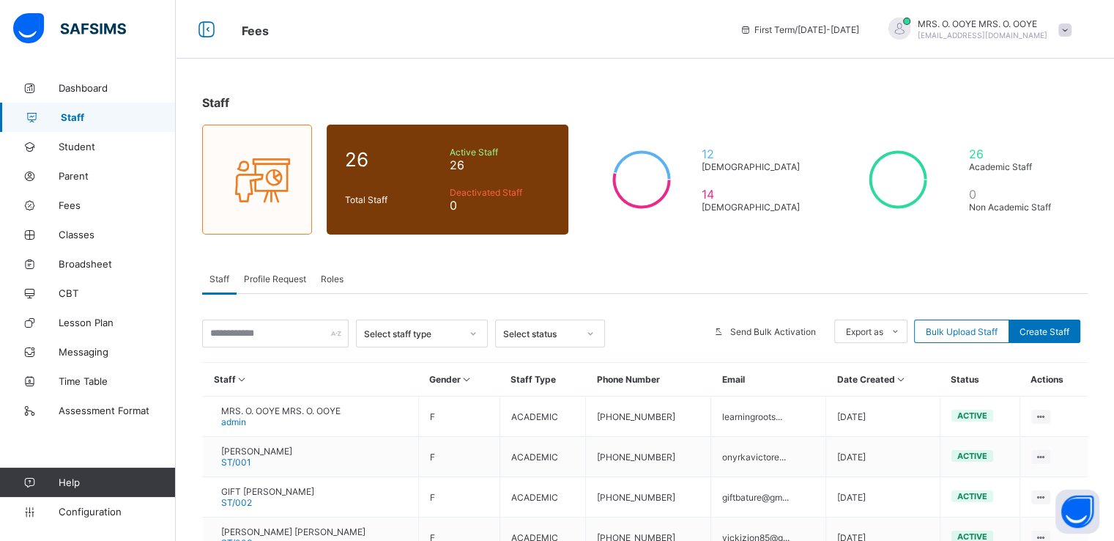
click at [270, 280] on span "Profile Request" at bounding box center [275, 278] width 62 height 11
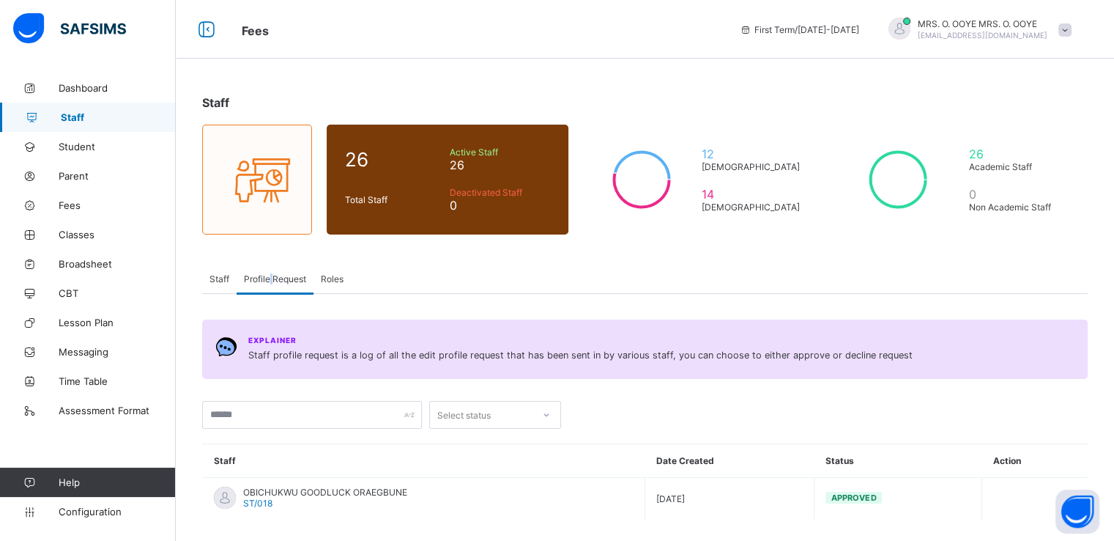
click at [270, 280] on span "Profile Request" at bounding box center [275, 278] width 62 height 11
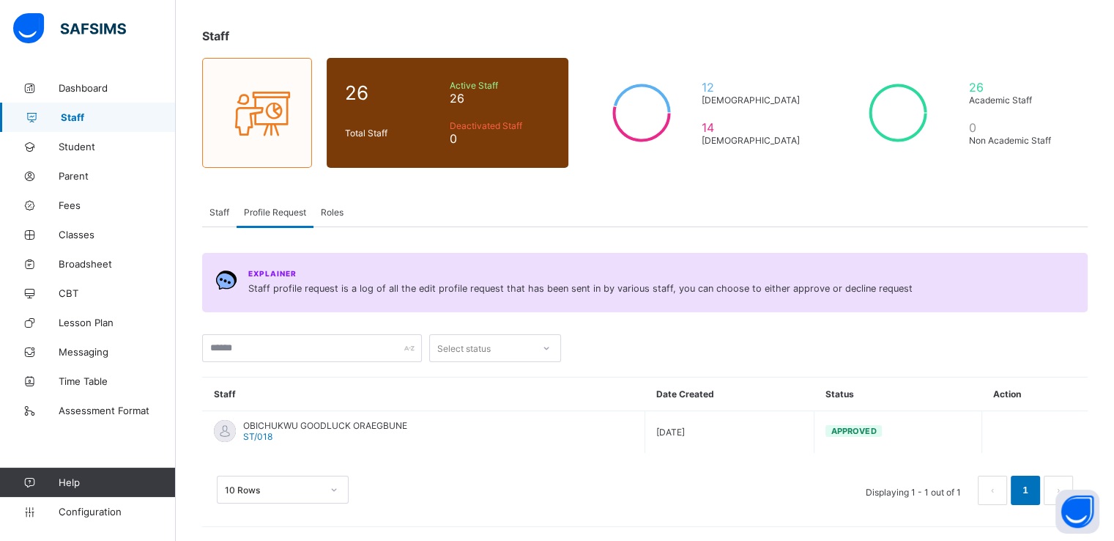
click at [331, 209] on span "Roles" at bounding box center [332, 212] width 23 height 11
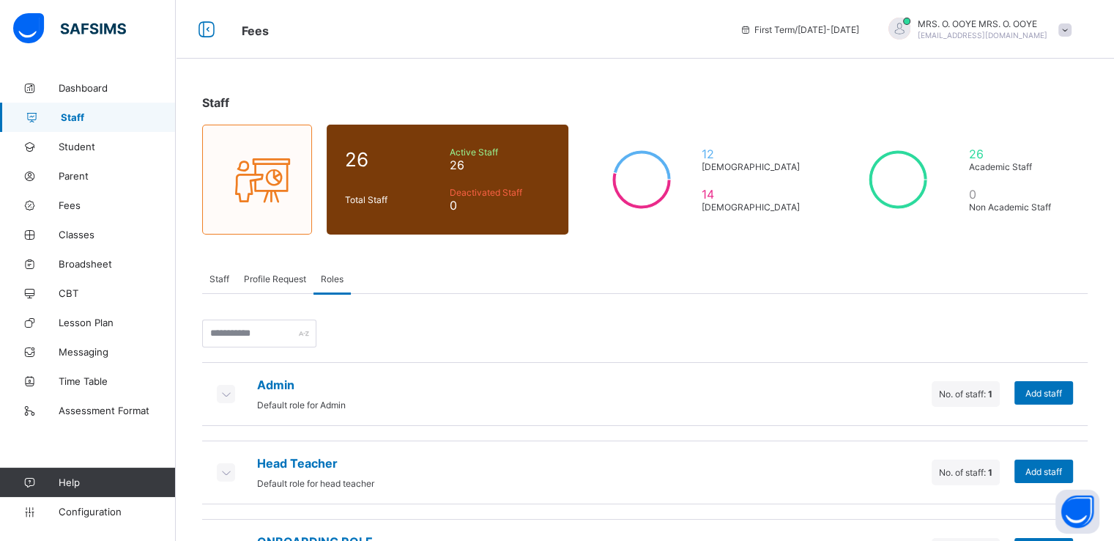
scroll to position [61, 0]
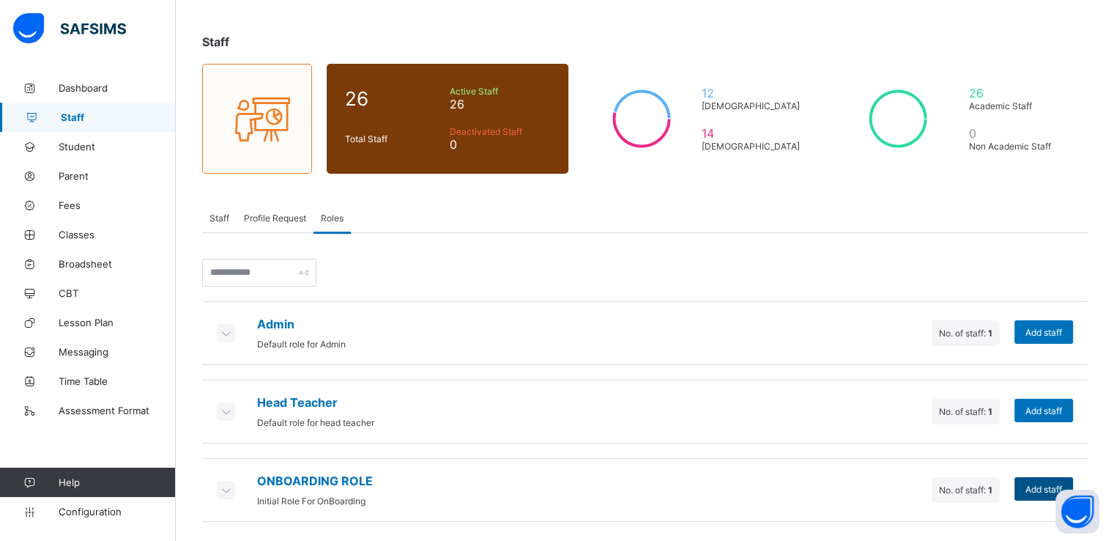
click at [1044, 488] on span "Add staff" at bounding box center [1044, 488] width 37 height 11
drag, startPoint x: 651, startPoint y: 194, endPoint x: 730, endPoint y: 204, distance: 80.5
click at [812, 536] on div "×" at bounding box center [819, 548] width 14 height 25
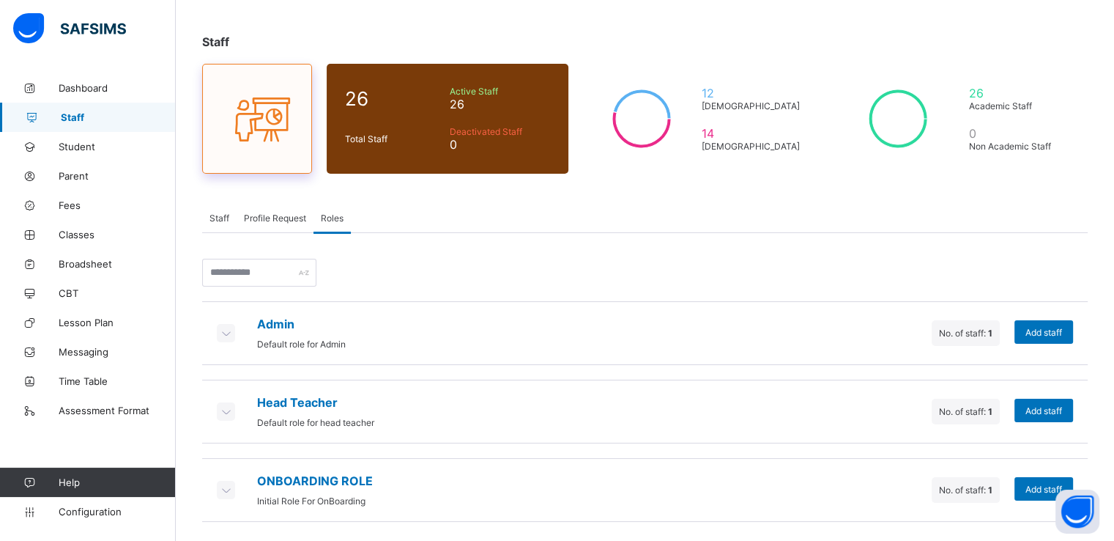
scroll to position [0, 0]
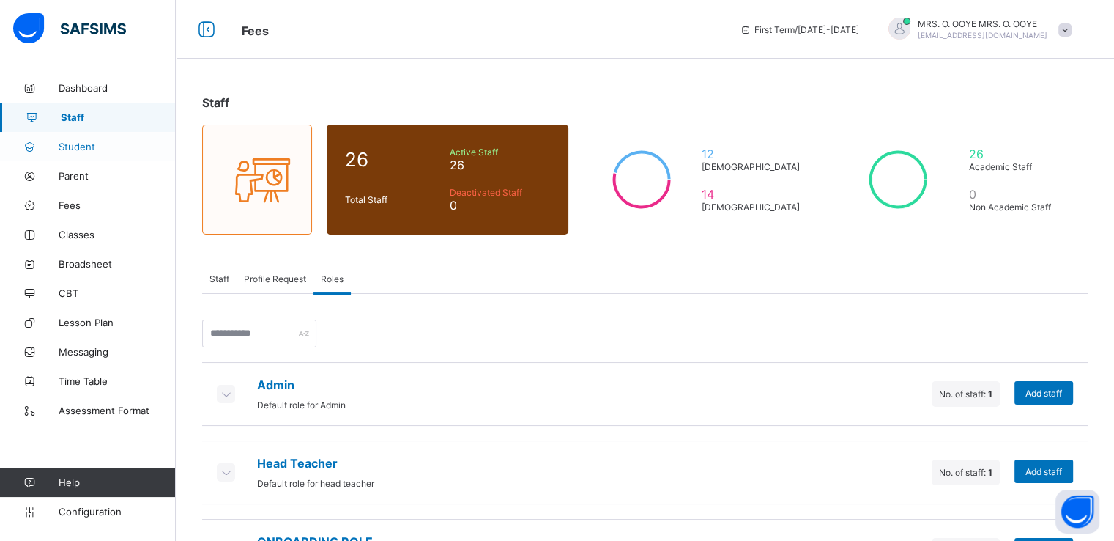
click at [79, 149] on span "Student" at bounding box center [117, 147] width 117 height 12
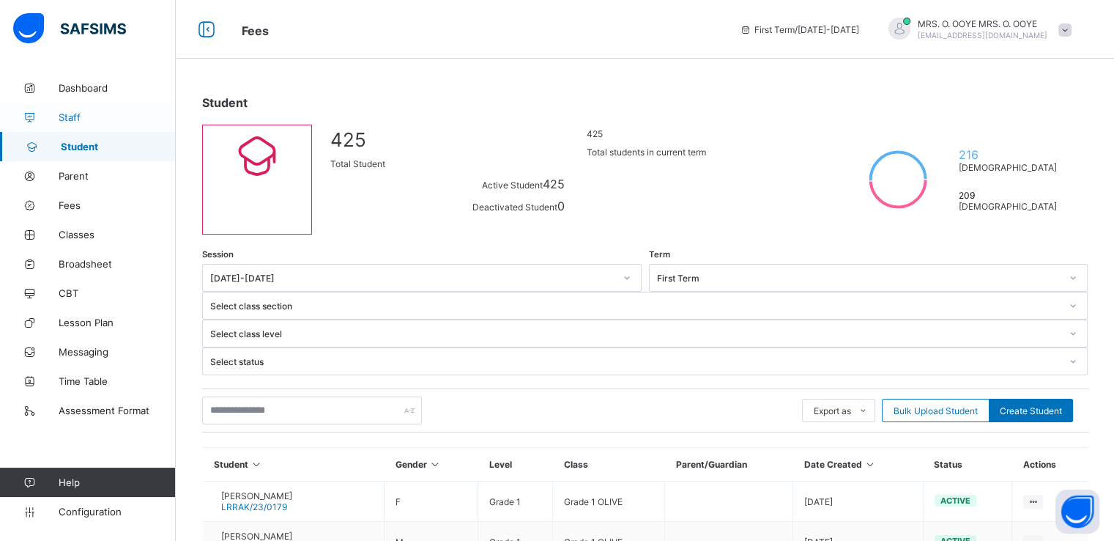
click at [71, 115] on span "Staff" at bounding box center [117, 117] width 117 height 12
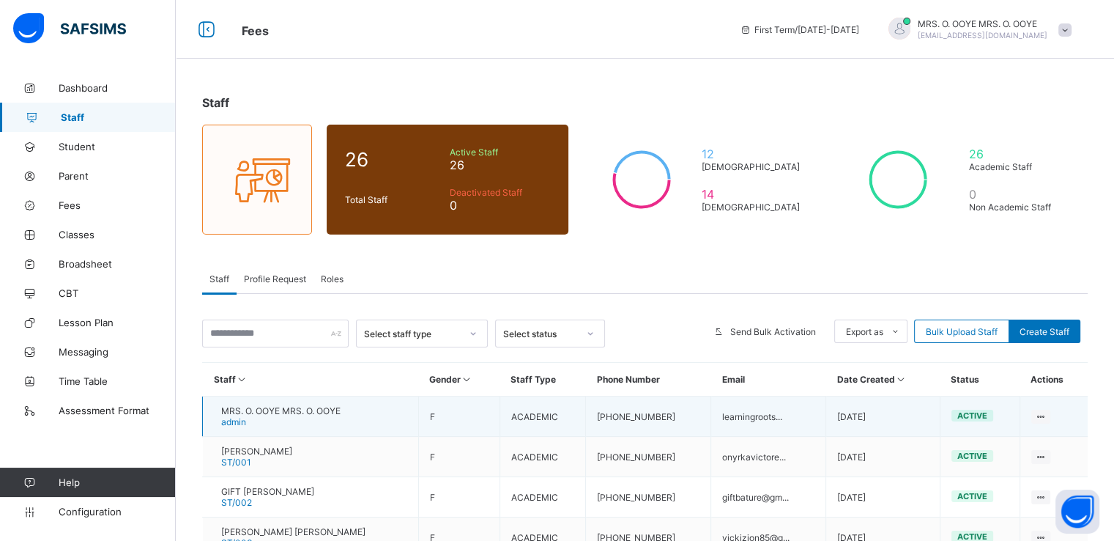
scroll to position [170, 0]
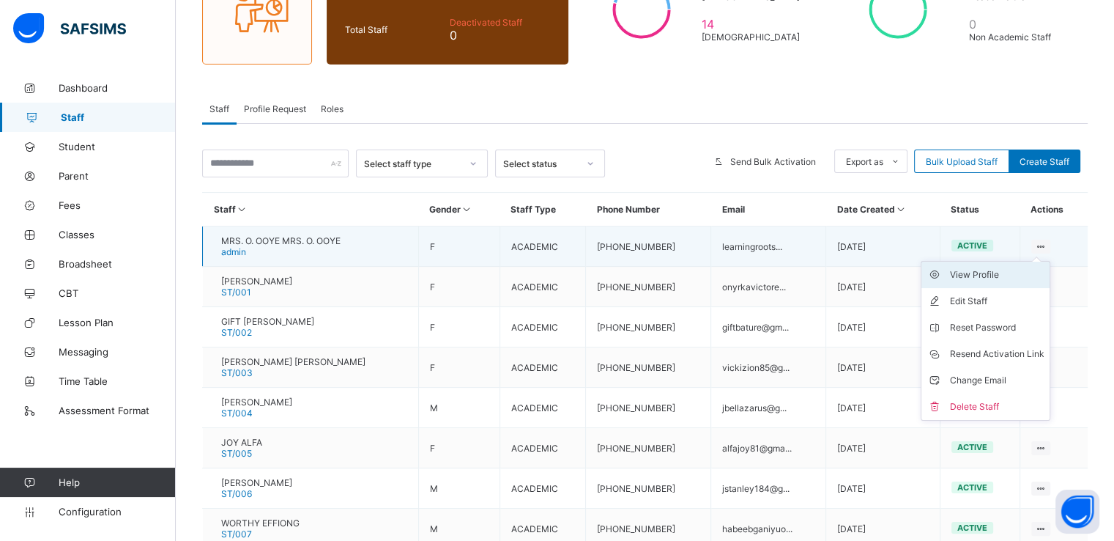
click at [996, 276] on div "View Profile" at bounding box center [996, 274] width 94 height 15
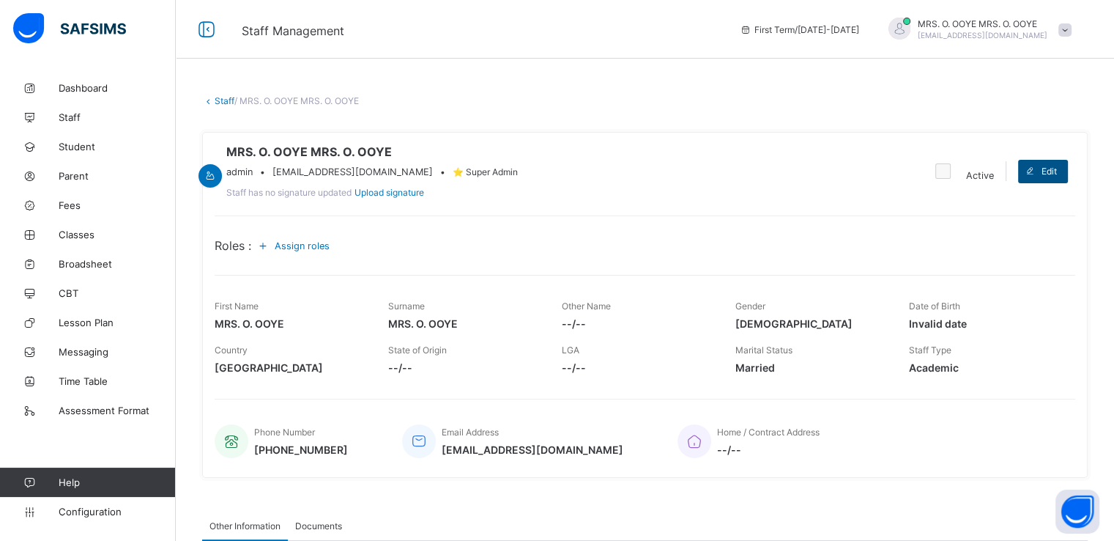
click at [1057, 177] on span "Edit" at bounding box center [1049, 171] width 15 height 11
select select "**"
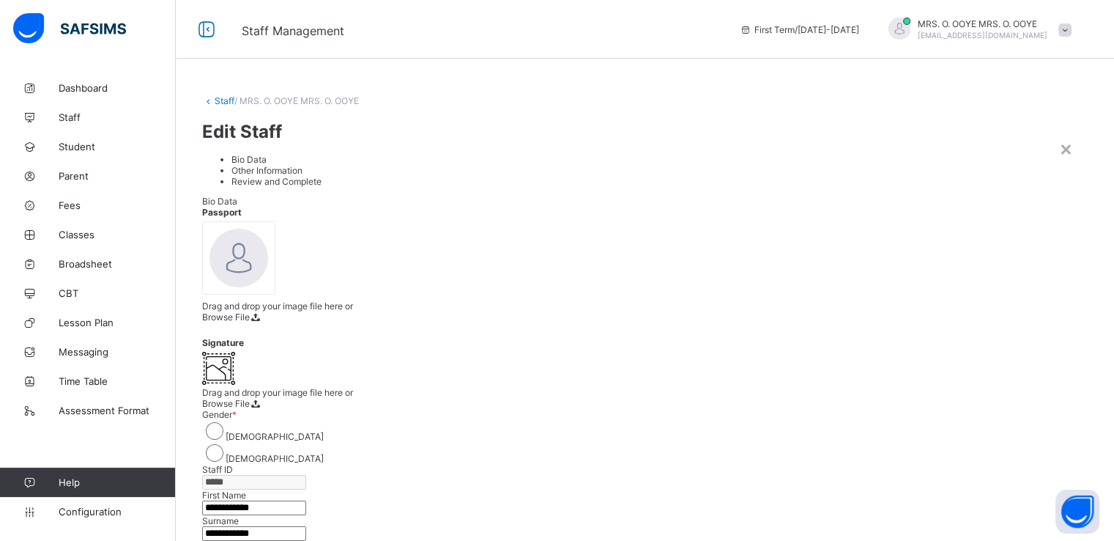
click at [940, 196] on div "Bio Data" at bounding box center [645, 201] width 886 height 11
click at [1066, 136] on div "×" at bounding box center [1066, 148] width 14 height 25
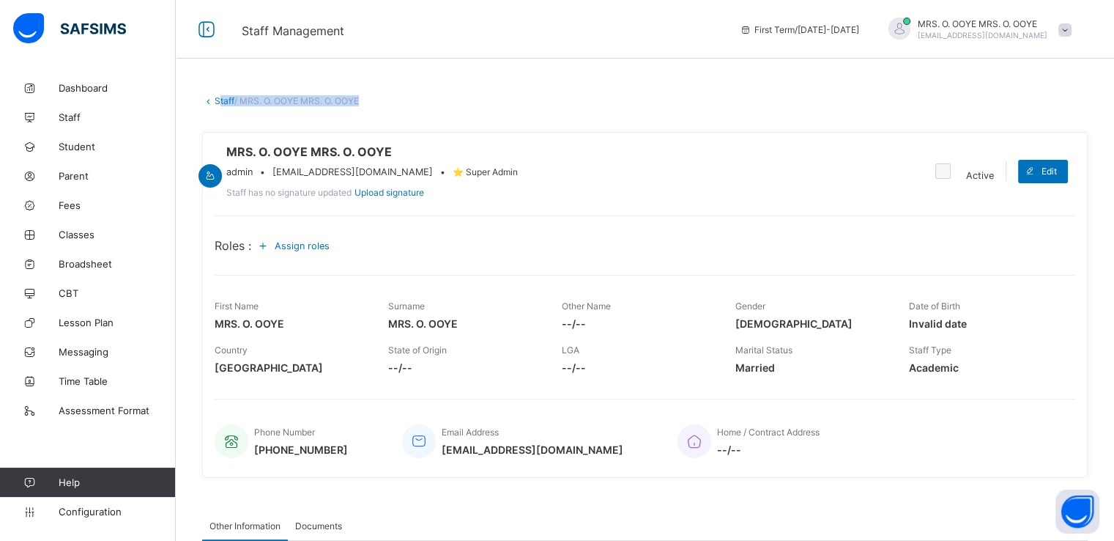
drag, startPoint x: 214, startPoint y: 107, endPoint x: 220, endPoint y: 97, distance: 11.6
click at [220, 97] on div "Staff / MRS. O. OOYE MRS. O. OOYE × Delete Staff This action would delete MRS. …" at bounding box center [645, 433] width 938 height 721
click at [220, 97] on link "Staff" at bounding box center [225, 100] width 20 height 11
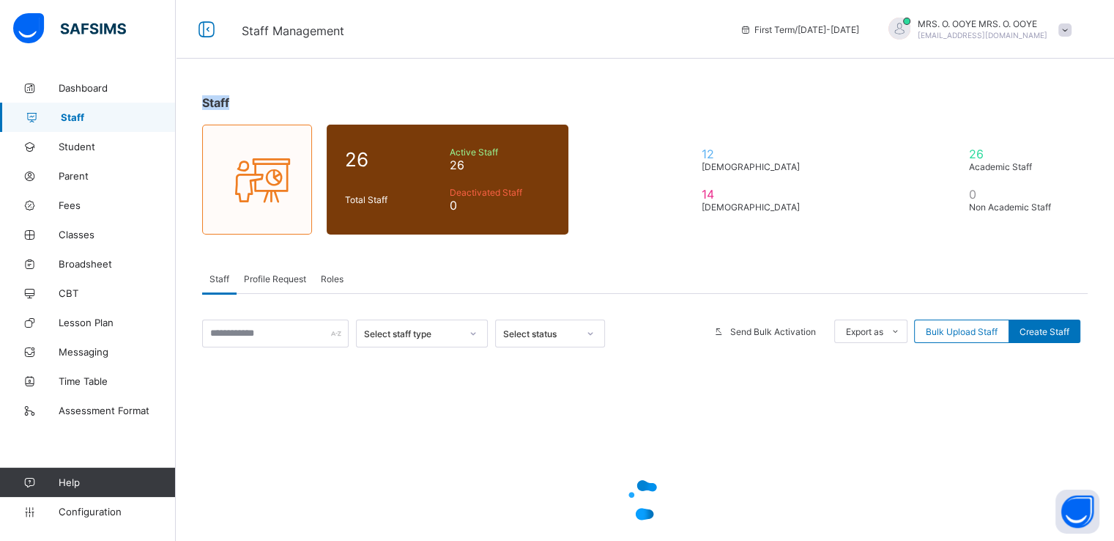
click at [220, 97] on span "Staff" at bounding box center [215, 102] width 27 height 15
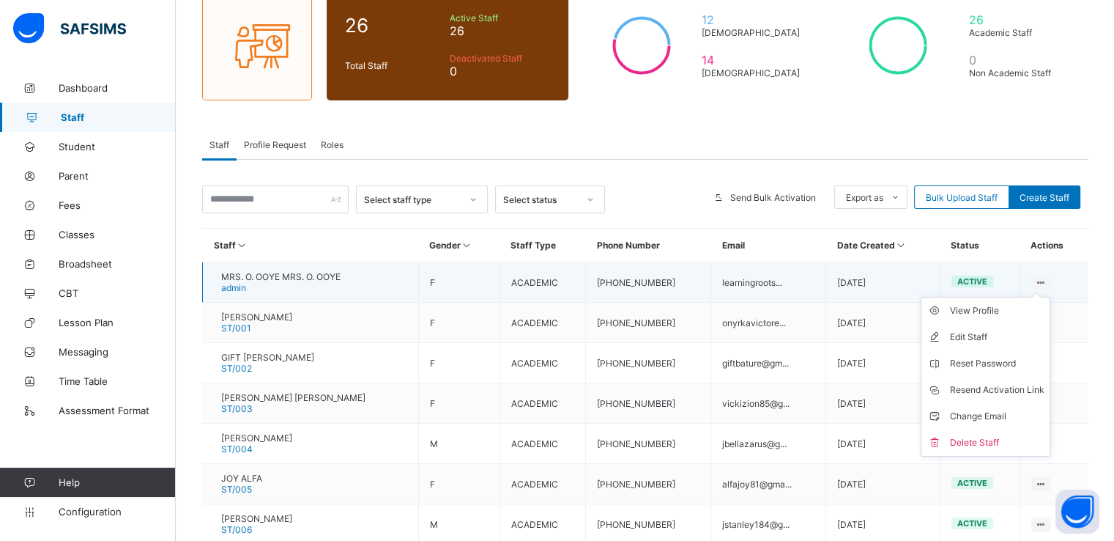
scroll to position [135, 0]
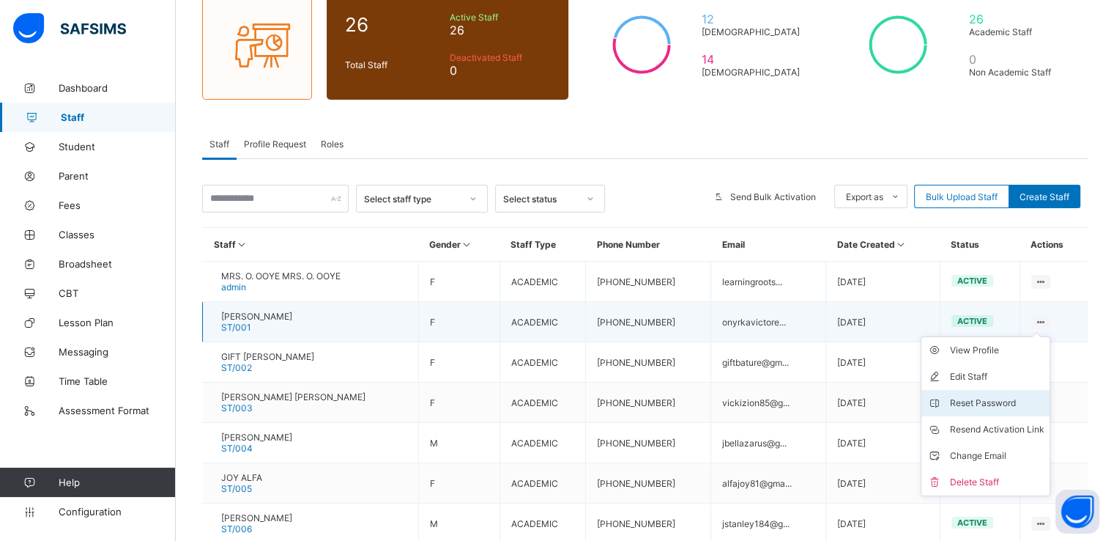
click at [999, 401] on div "Reset Password" at bounding box center [996, 403] width 94 height 15
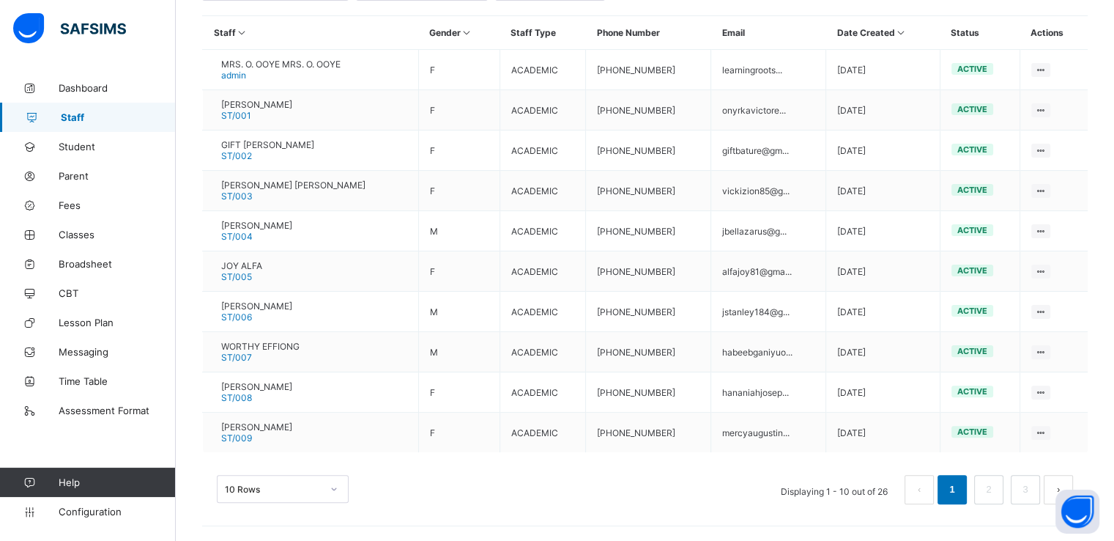
scroll to position [304, 0]
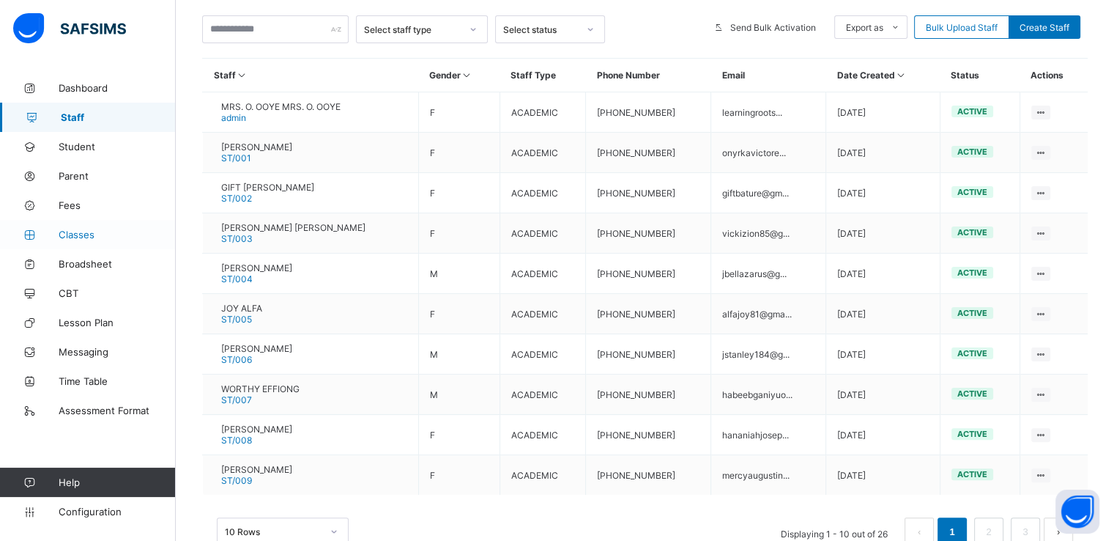
click at [76, 231] on span "Classes" at bounding box center [117, 235] width 117 height 12
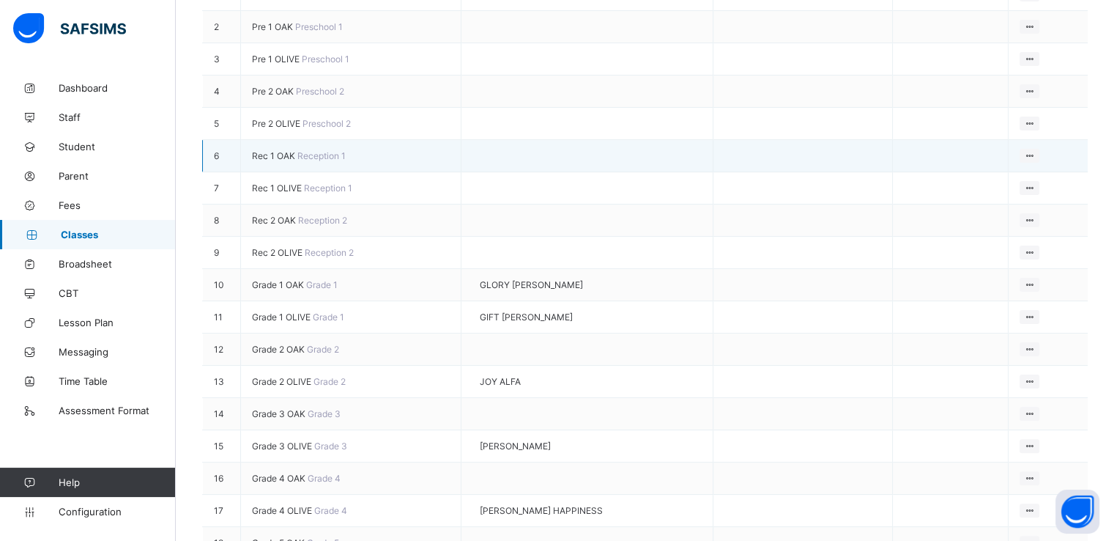
scroll to position [302, 0]
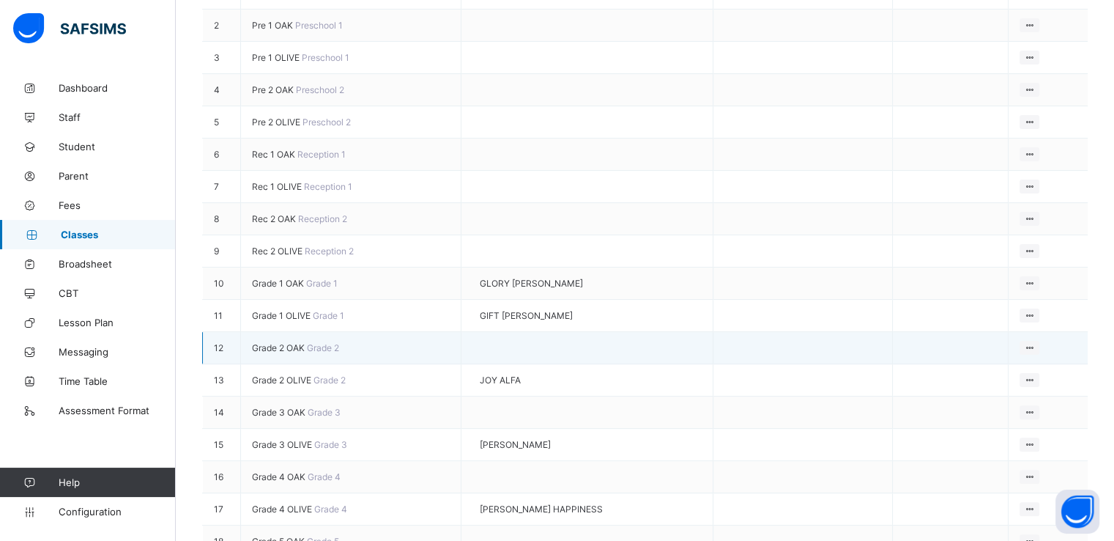
click at [263, 342] on span "Grade 2 OAK" at bounding box center [279, 347] width 55 height 11
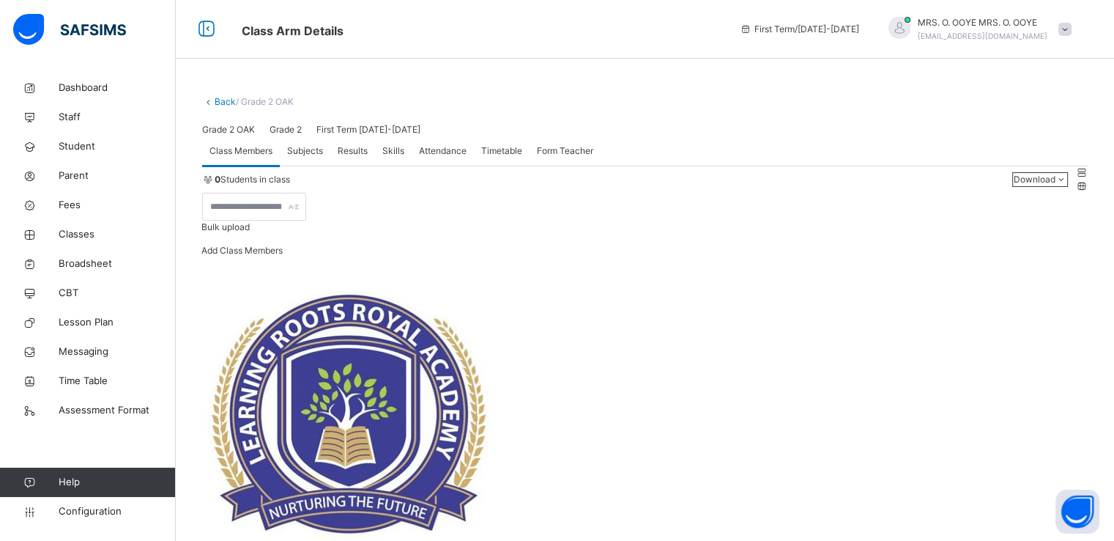
click at [310, 157] on span "Subjects" at bounding box center [305, 150] width 36 height 13
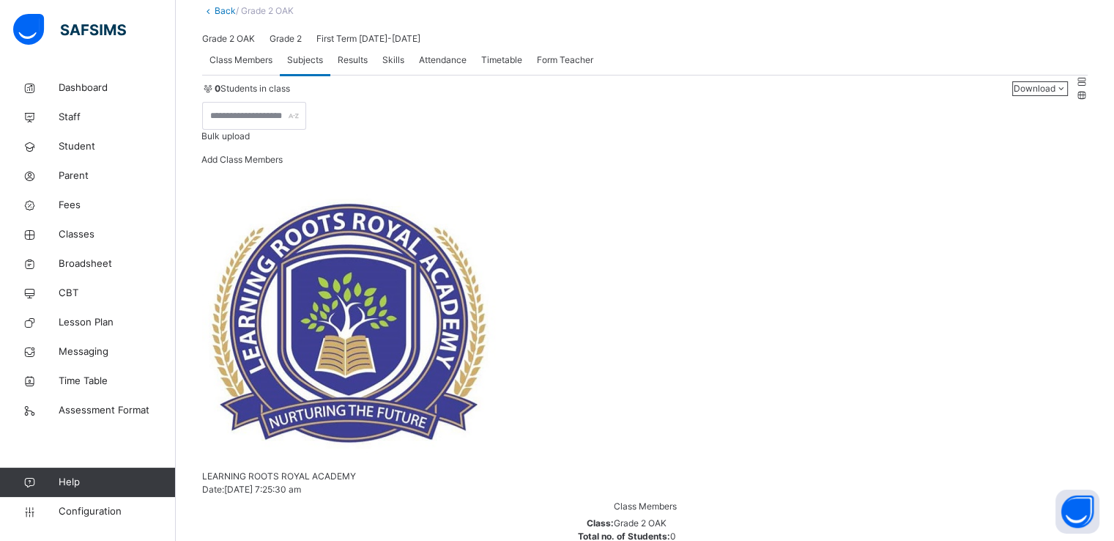
scroll to position [82, 0]
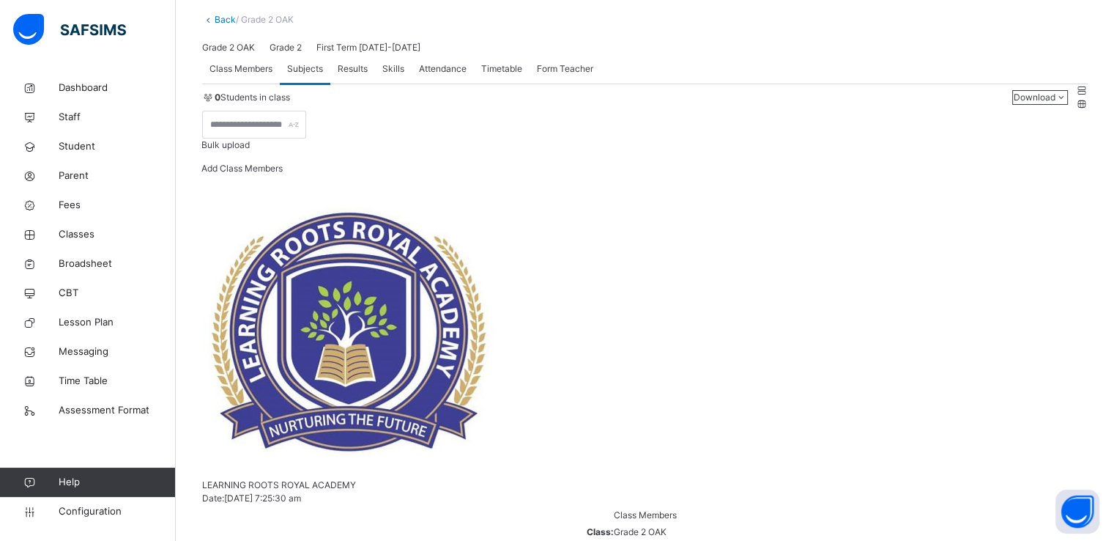
click at [233, 75] on span "Class Members" at bounding box center [241, 68] width 63 height 13
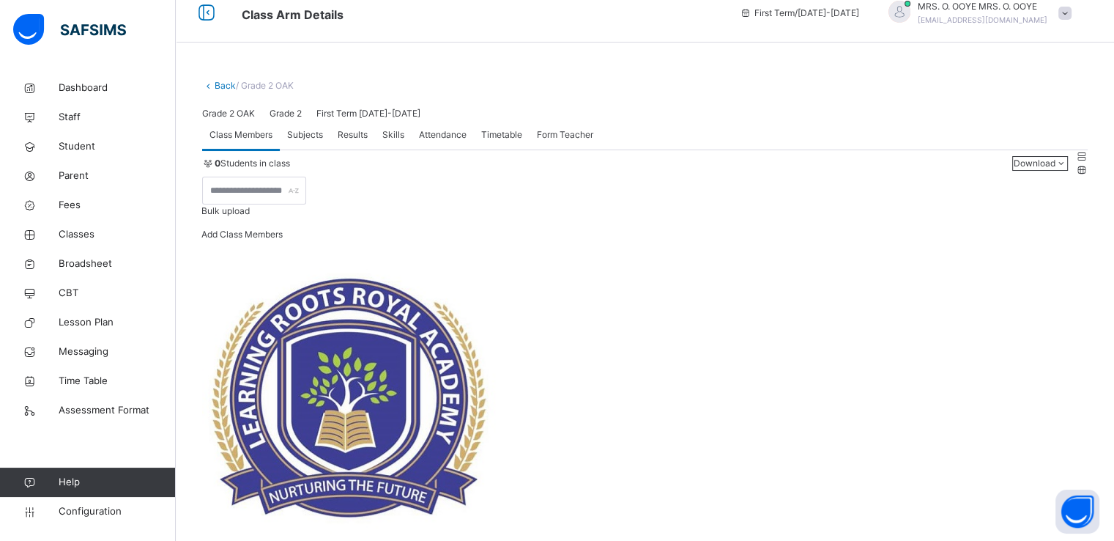
scroll to position [15, 0]
click at [305, 143] on span "Subjects" at bounding box center [305, 136] width 36 height 13
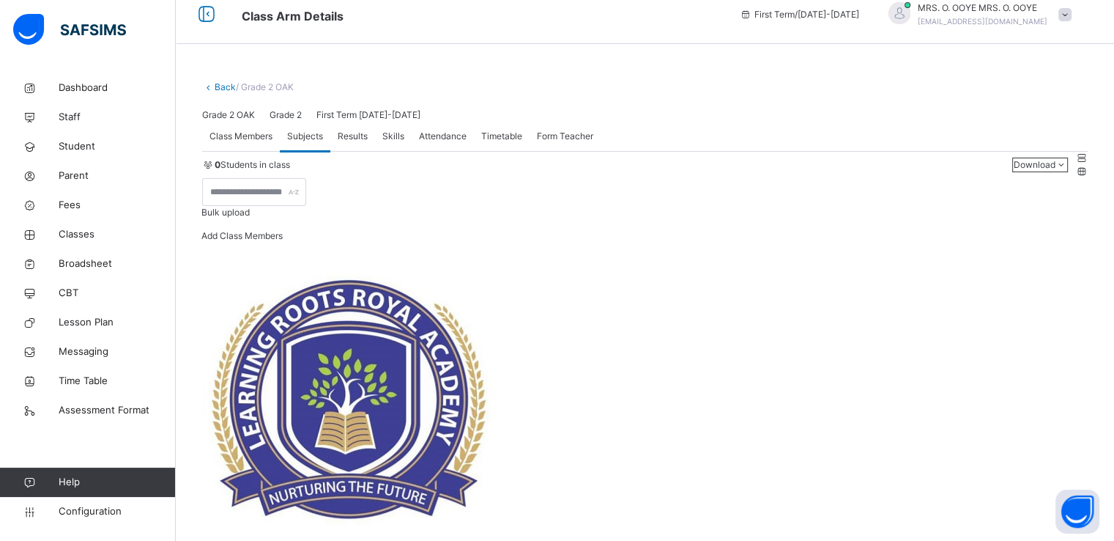
click at [240, 143] on span "Class Members" at bounding box center [241, 136] width 63 height 13
click at [217, 86] on link "Back" at bounding box center [225, 86] width 21 height 11
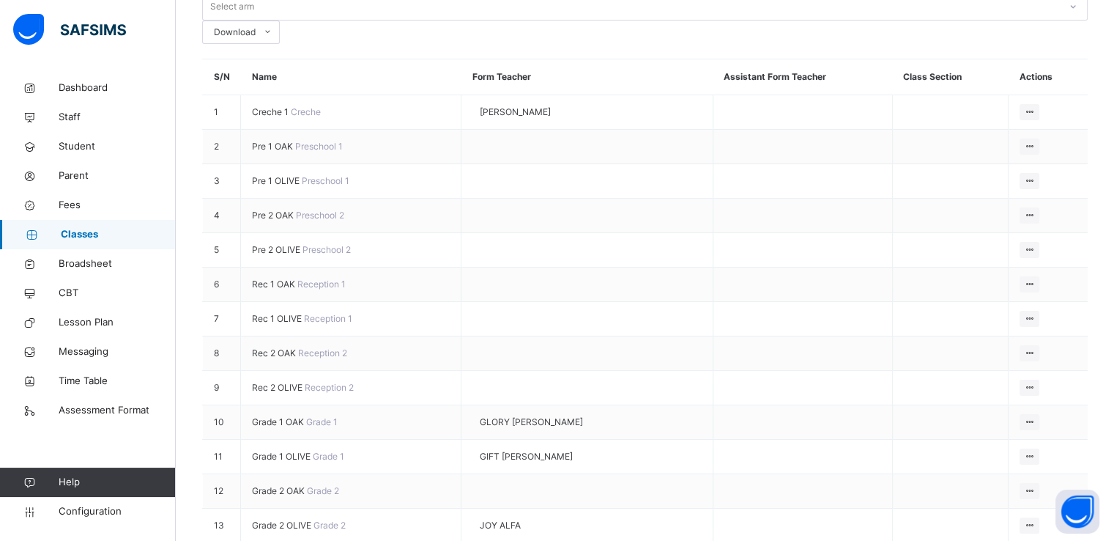
scroll to position [187, 0]
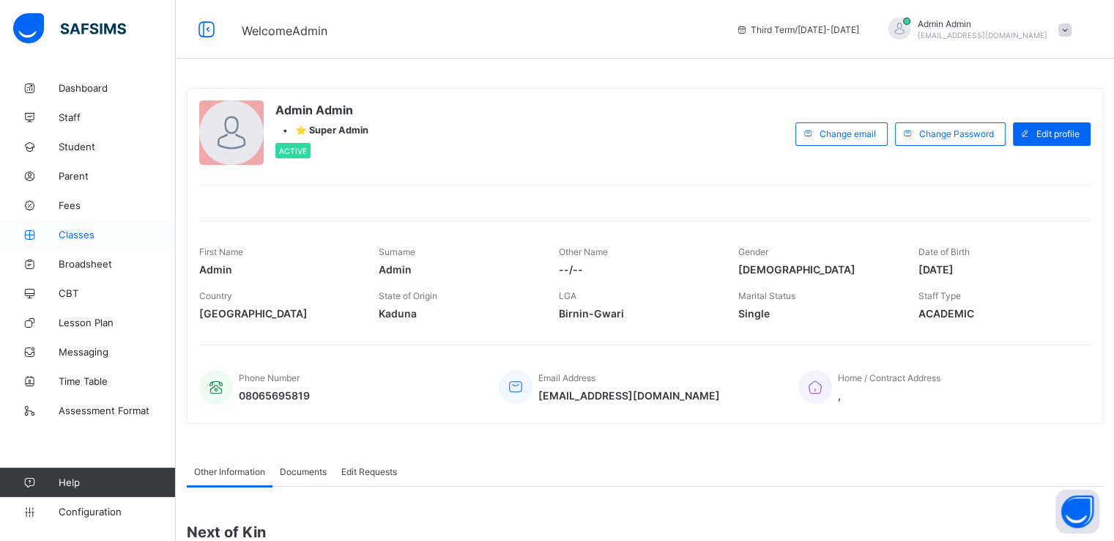
click at [80, 236] on span "Classes" at bounding box center [117, 235] width 117 height 12
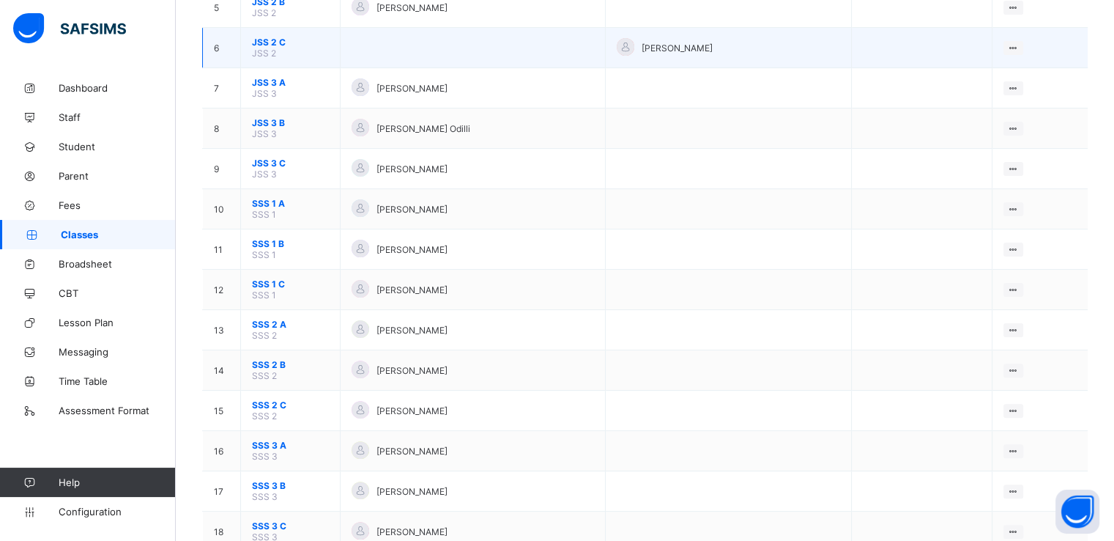
scroll to position [396, 0]
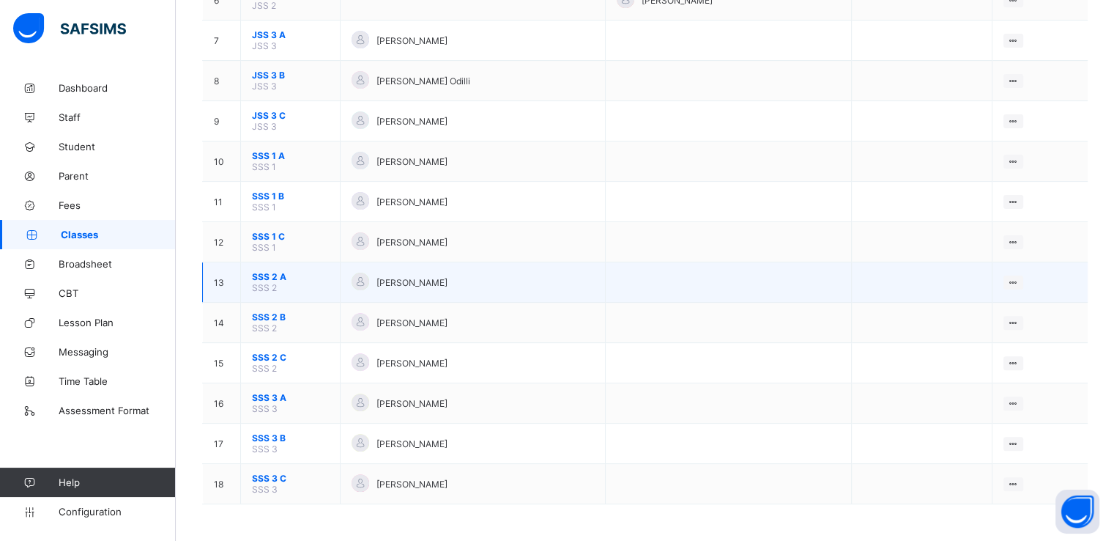
click at [267, 278] on span "SSS 2 A" at bounding box center [290, 276] width 77 height 11
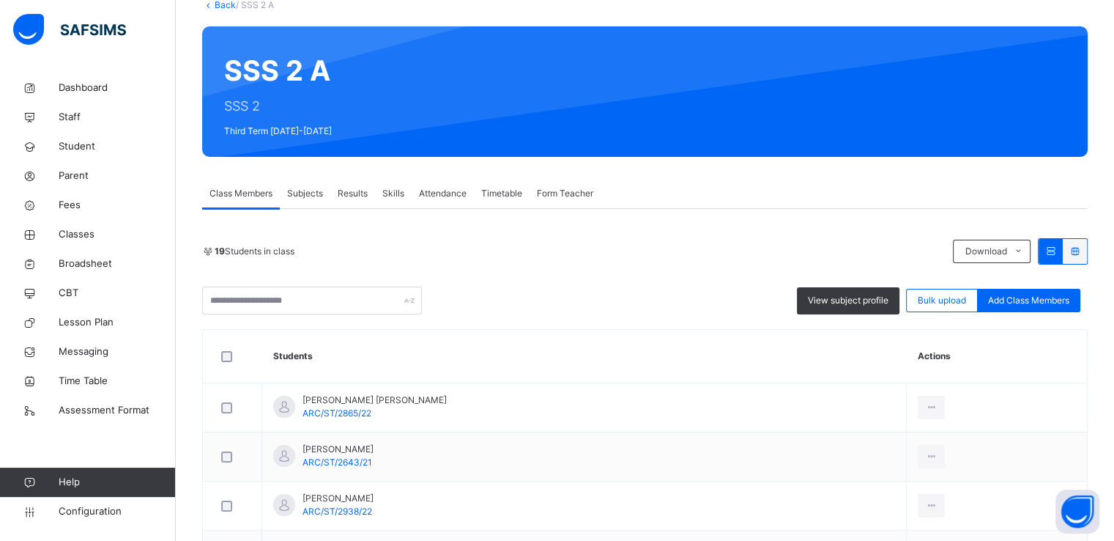
scroll to position [93, 0]
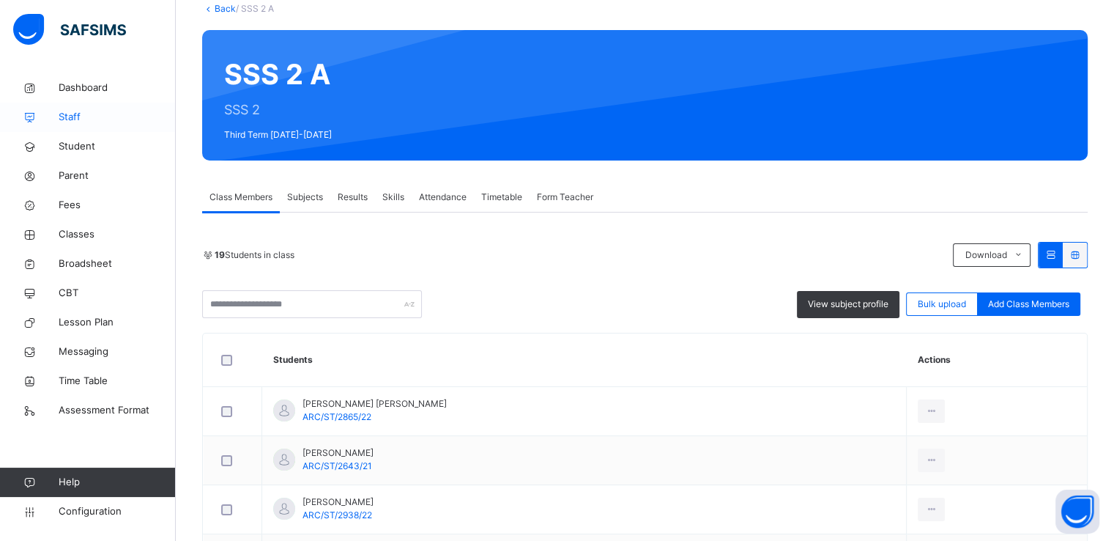
click at [61, 115] on span "Staff" at bounding box center [117, 117] width 117 height 15
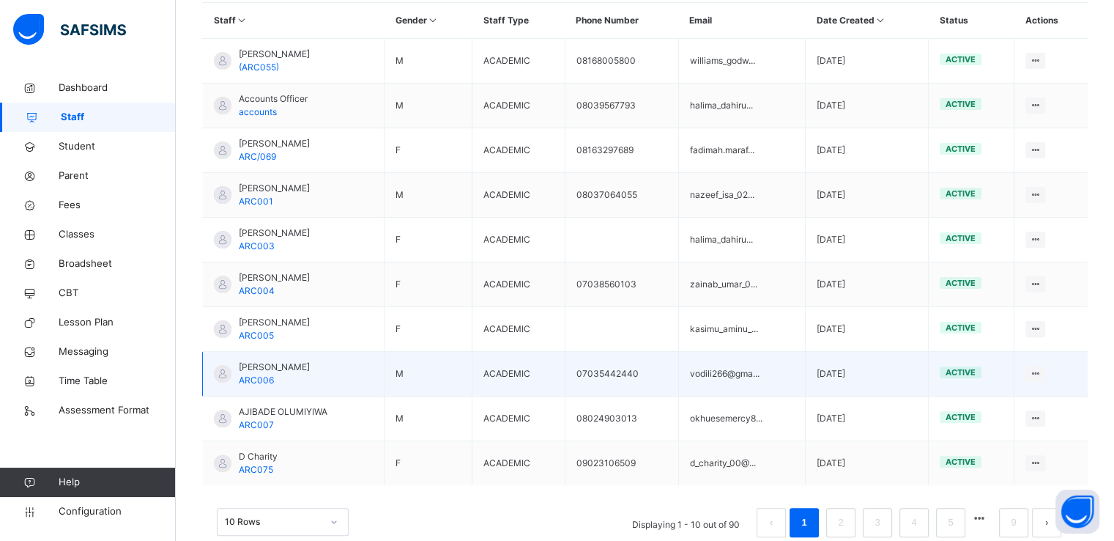
scroll to position [375, 0]
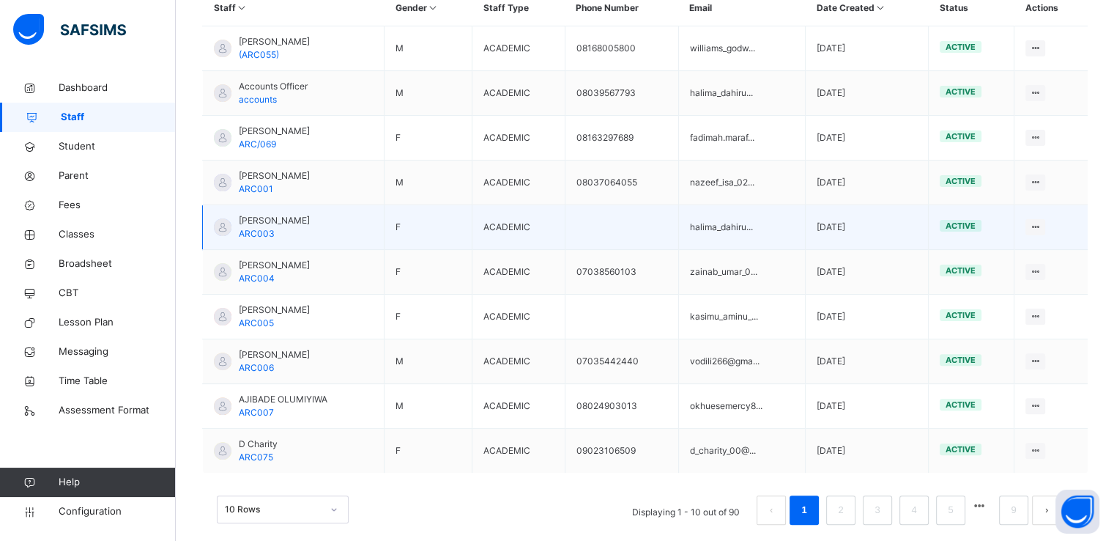
click at [273, 218] on span "HALIMA DAHIRU" at bounding box center [274, 220] width 71 height 13
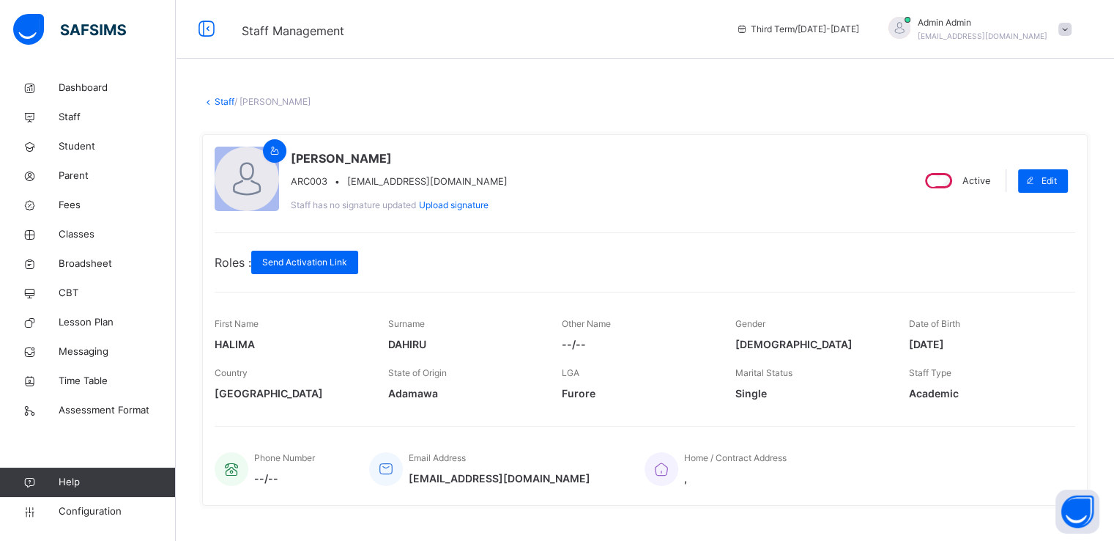
click at [218, 97] on link "Staff" at bounding box center [225, 101] width 20 height 11
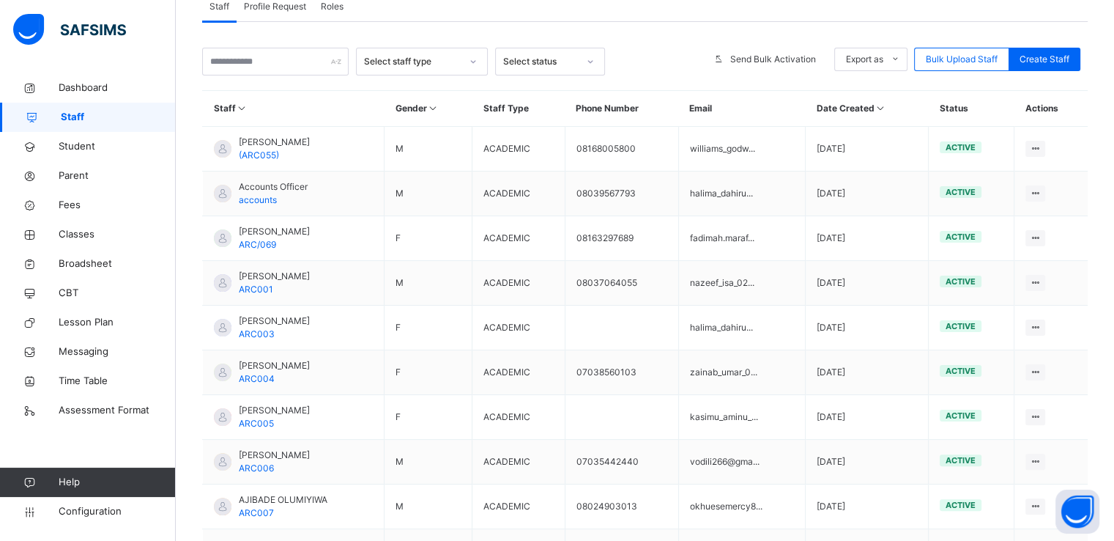
scroll to position [393, 0]
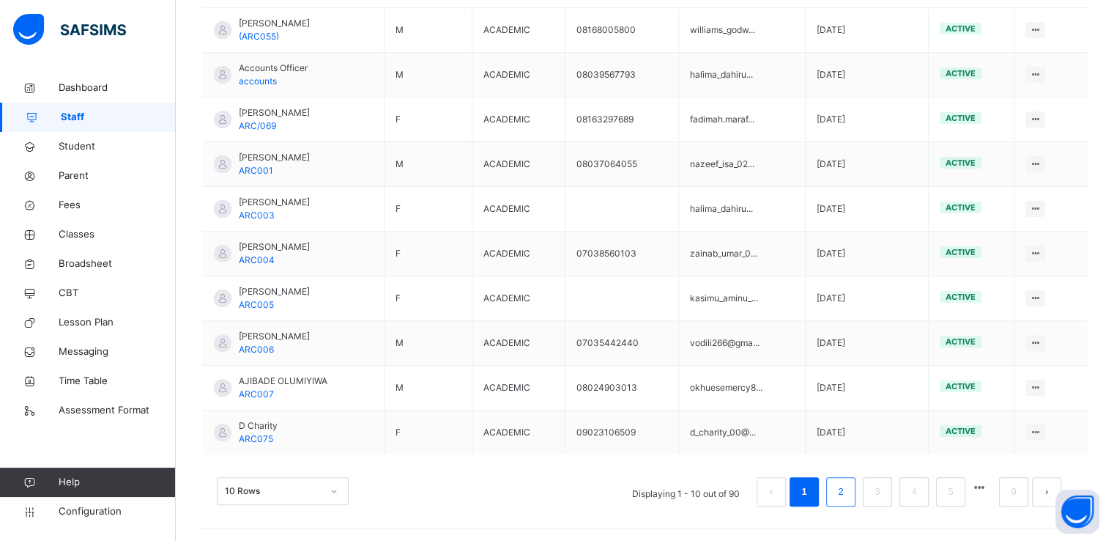
click at [848, 492] on link "2" at bounding box center [841, 491] width 14 height 19
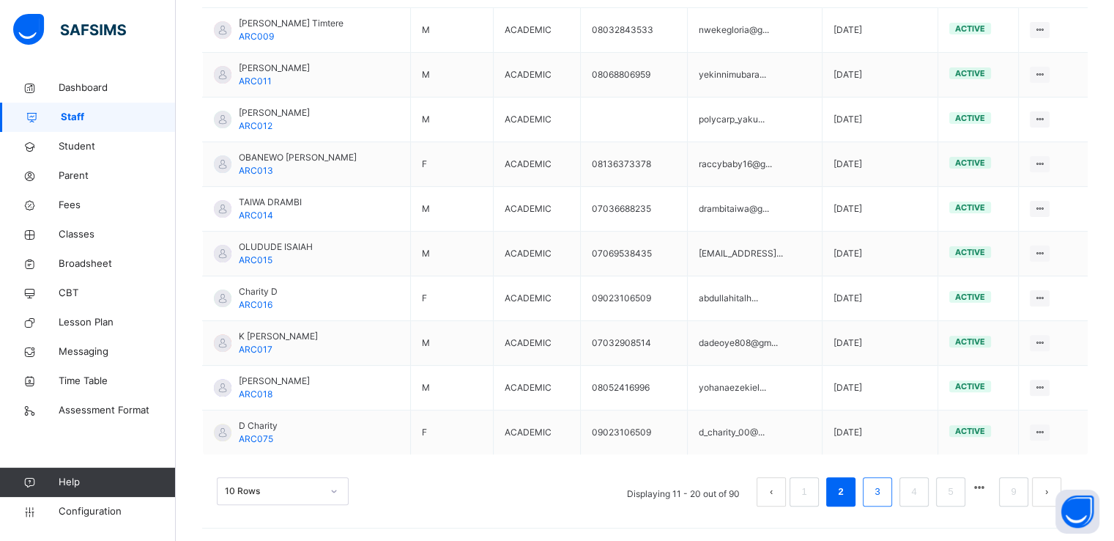
click at [884, 493] on link "3" at bounding box center [877, 491] width 14 height 19
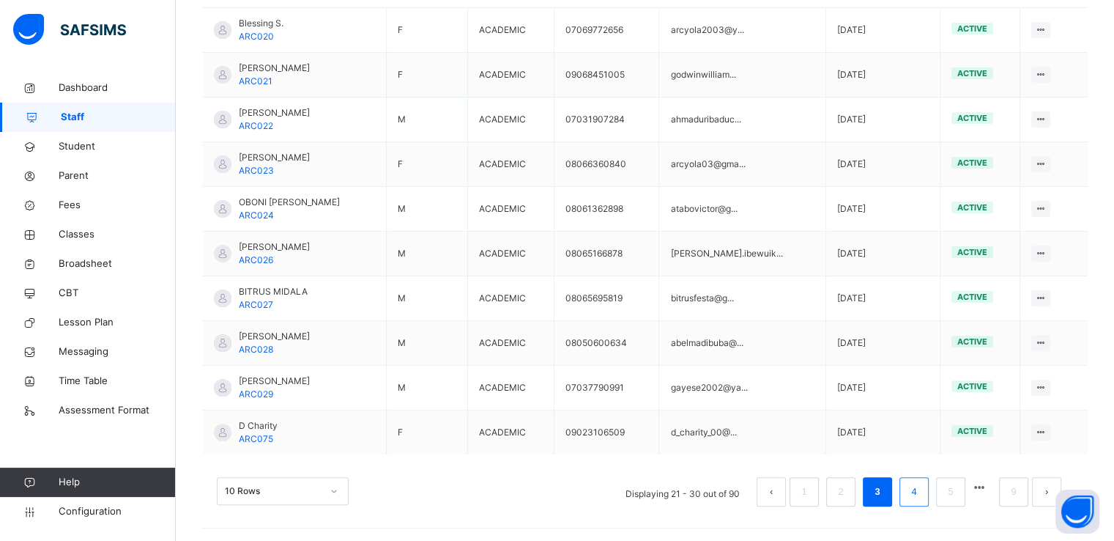
click at [921, 491] on link "4" at bounding box center [914, 491] width 14 height 19
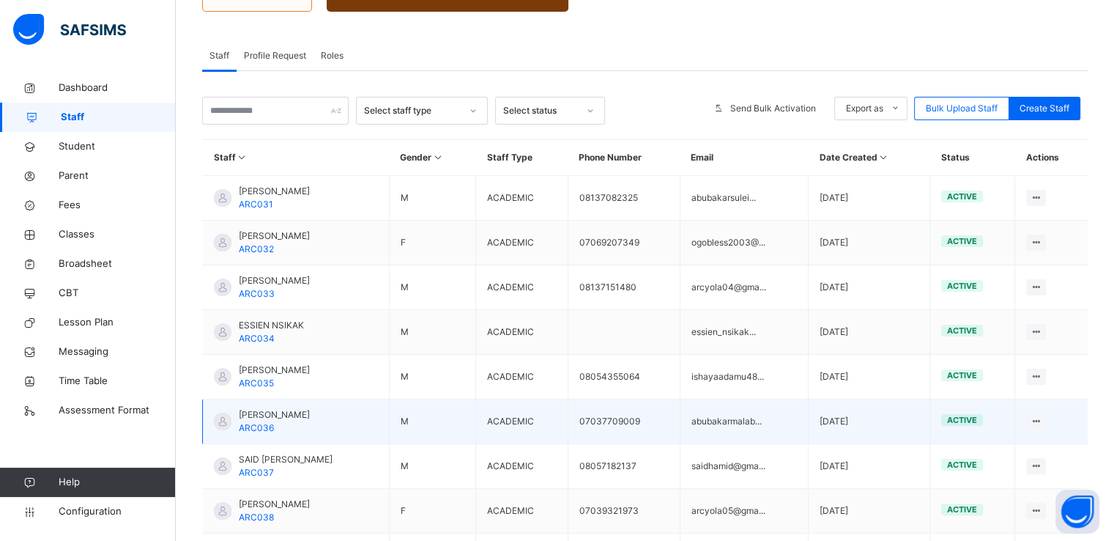
scroll to position [0, 0]
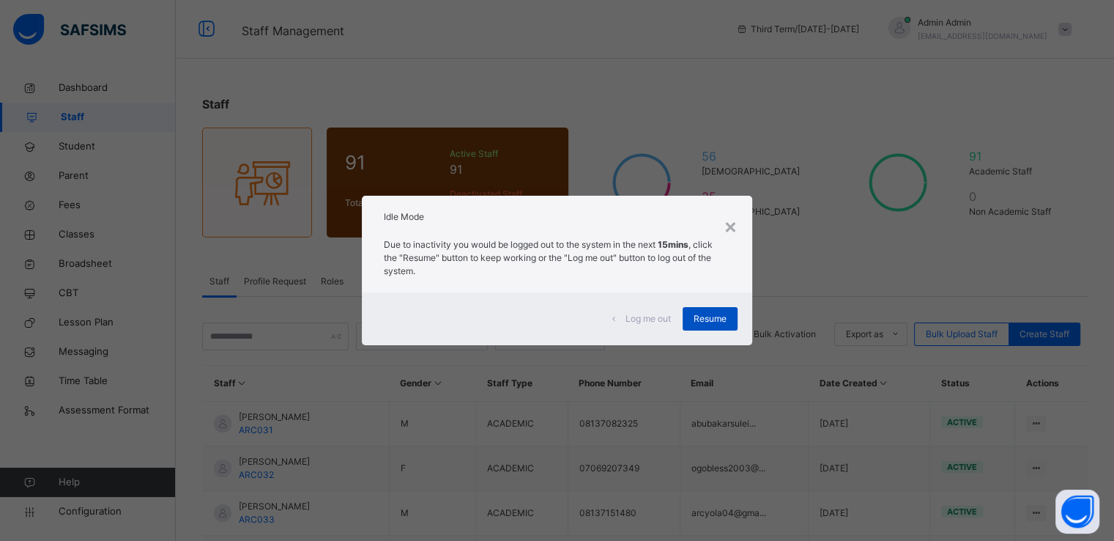
click at [714, 316] on span "Resume" at bounding box center [710, 318] width 33 height 13
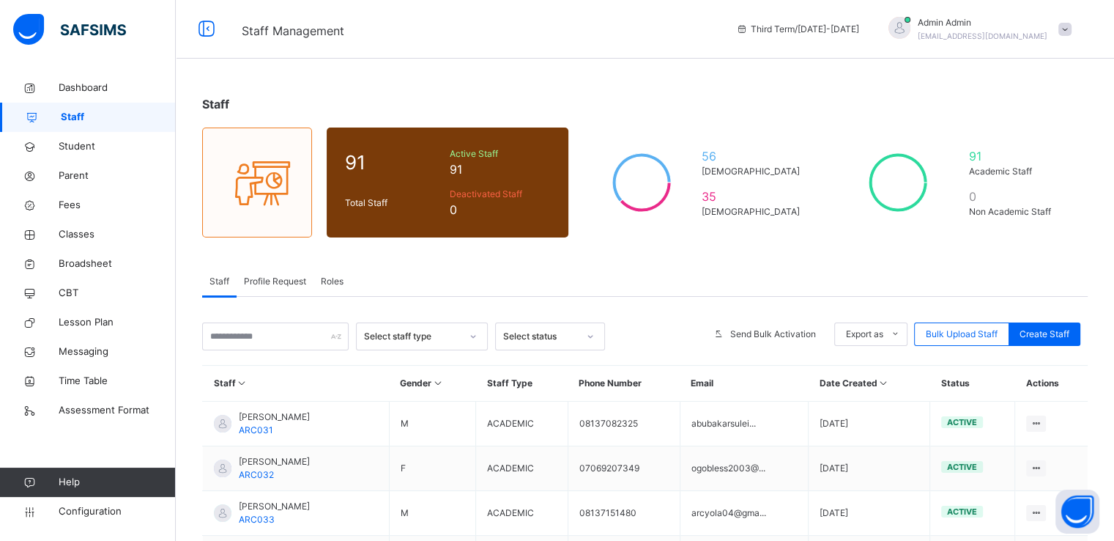
click at [1072, 29] on span at bounding box center [1065, 29] width 13 height 13
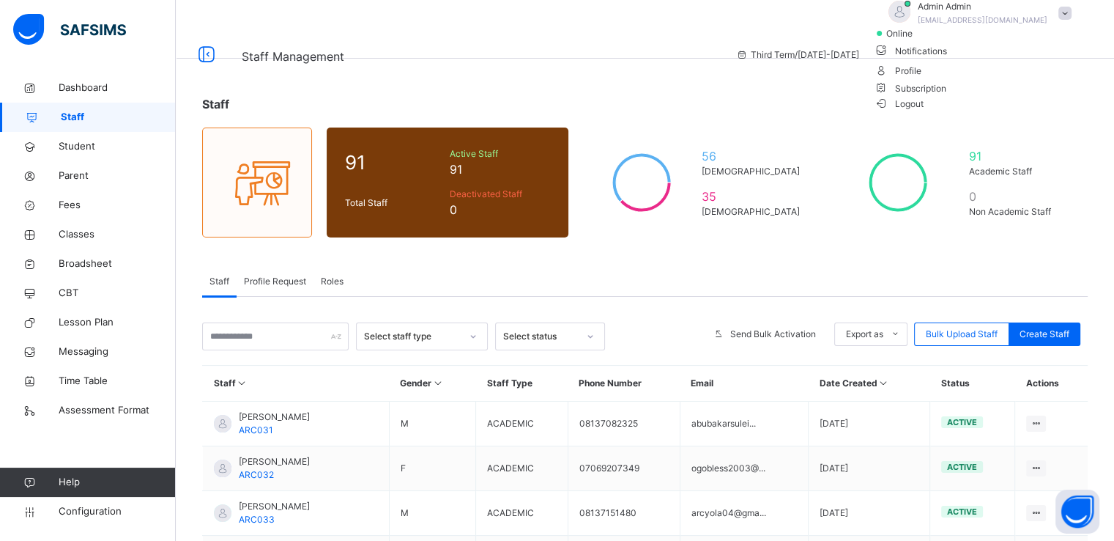
click at [947, 94] on span "Subscription" at bounding box center [910, 88] width 73 height 11
